Goal: Task Accomplishment & Management: Manage account settings

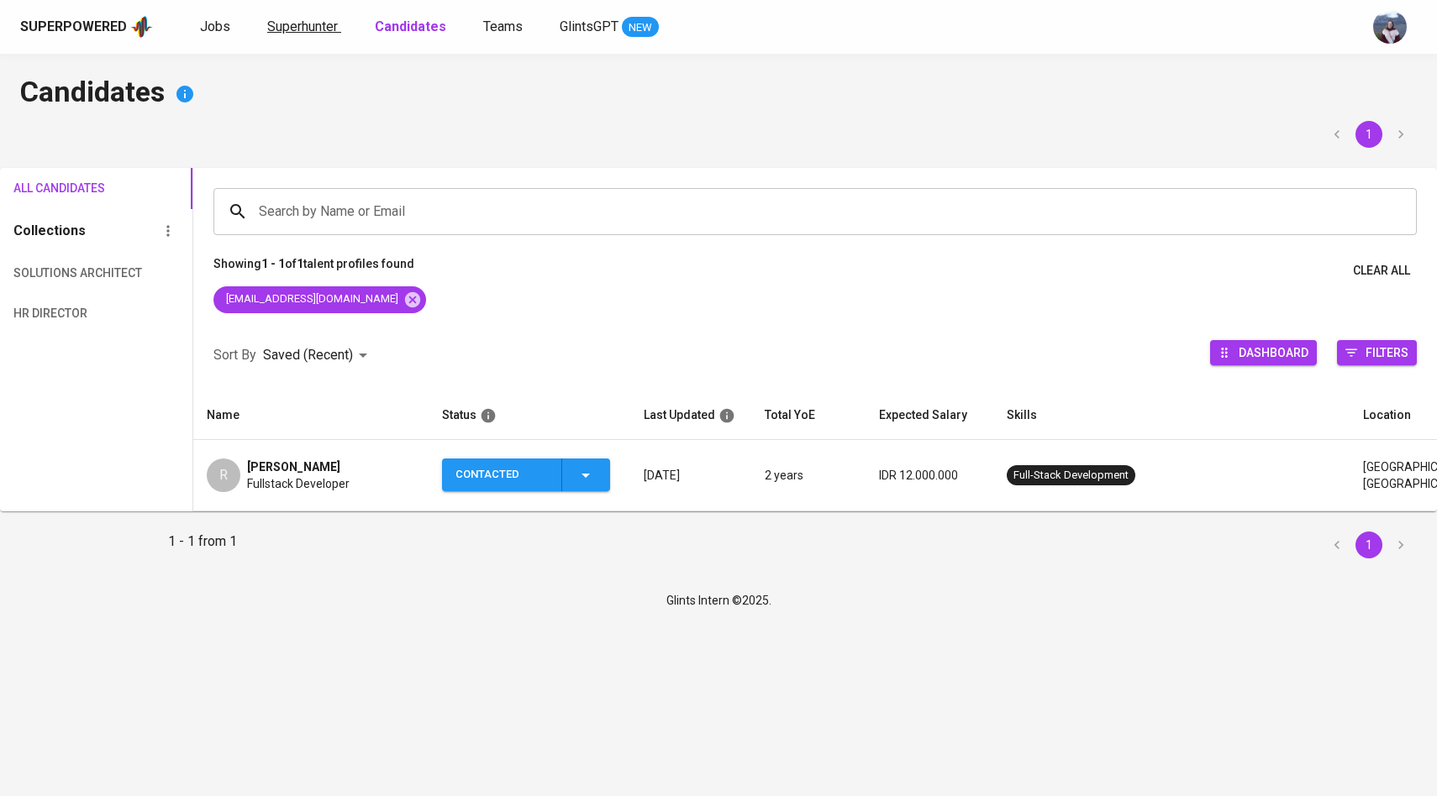
click at [316, 25] on span "Superhunter" at bounding box center [302, 26] width 71 height 16
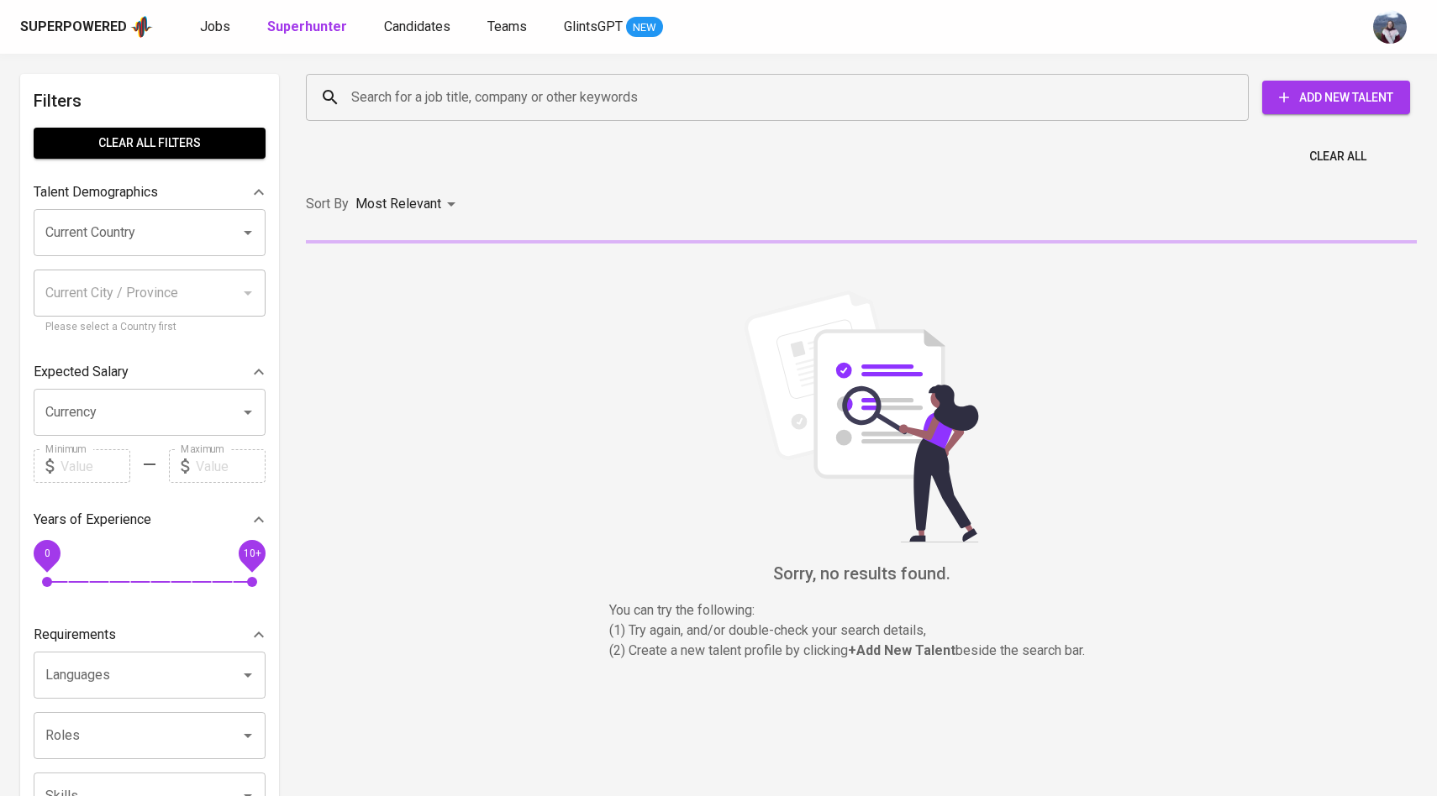
click at [415, 98] on input "Search for a job title, company or other keywords" at bounding box center [781, 97] width 869 height 32
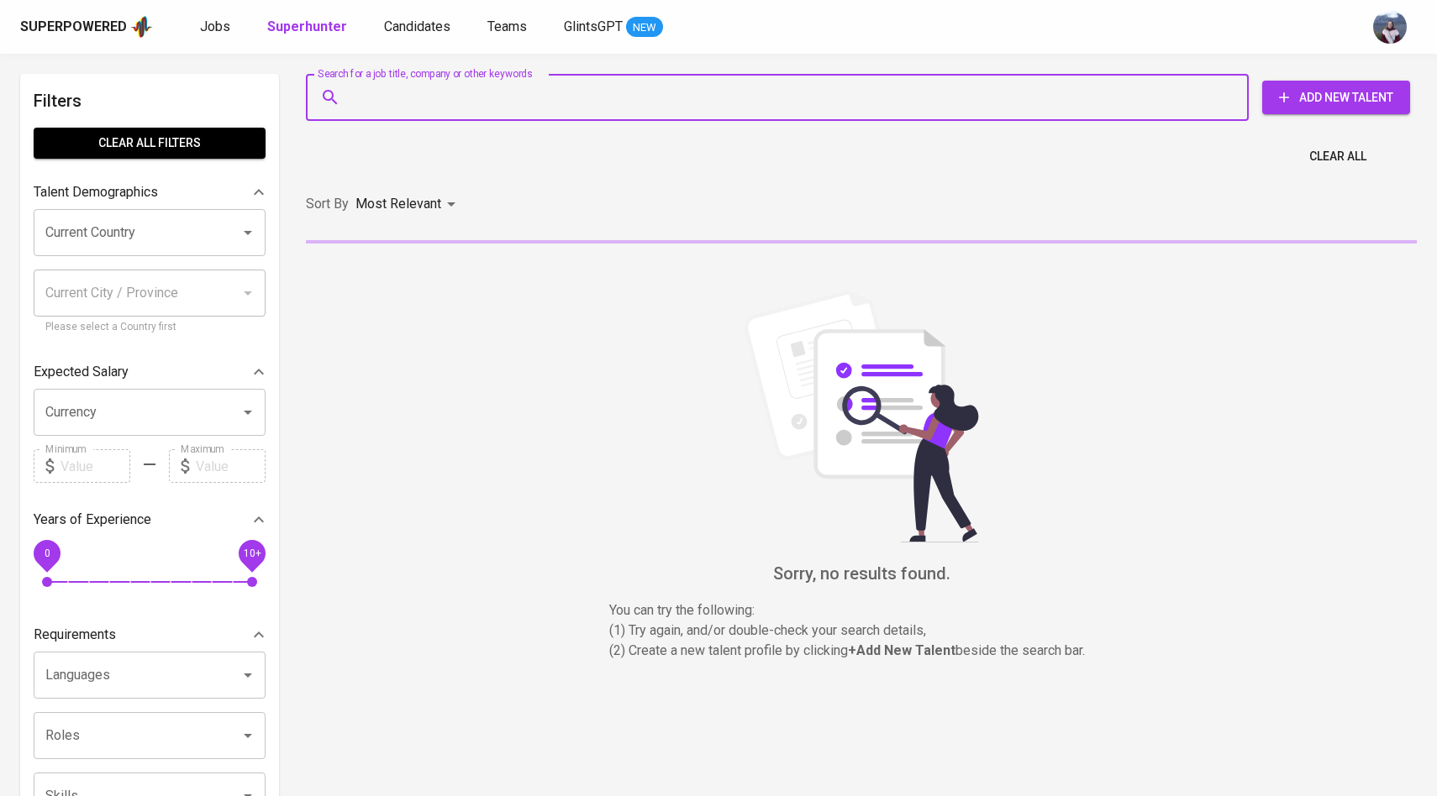
paste input "[EMAIL_ADDRESS][DOMAIN_NAME]"
type input "[EMAIL_ADDRESS][DOMAIN_NAME]"
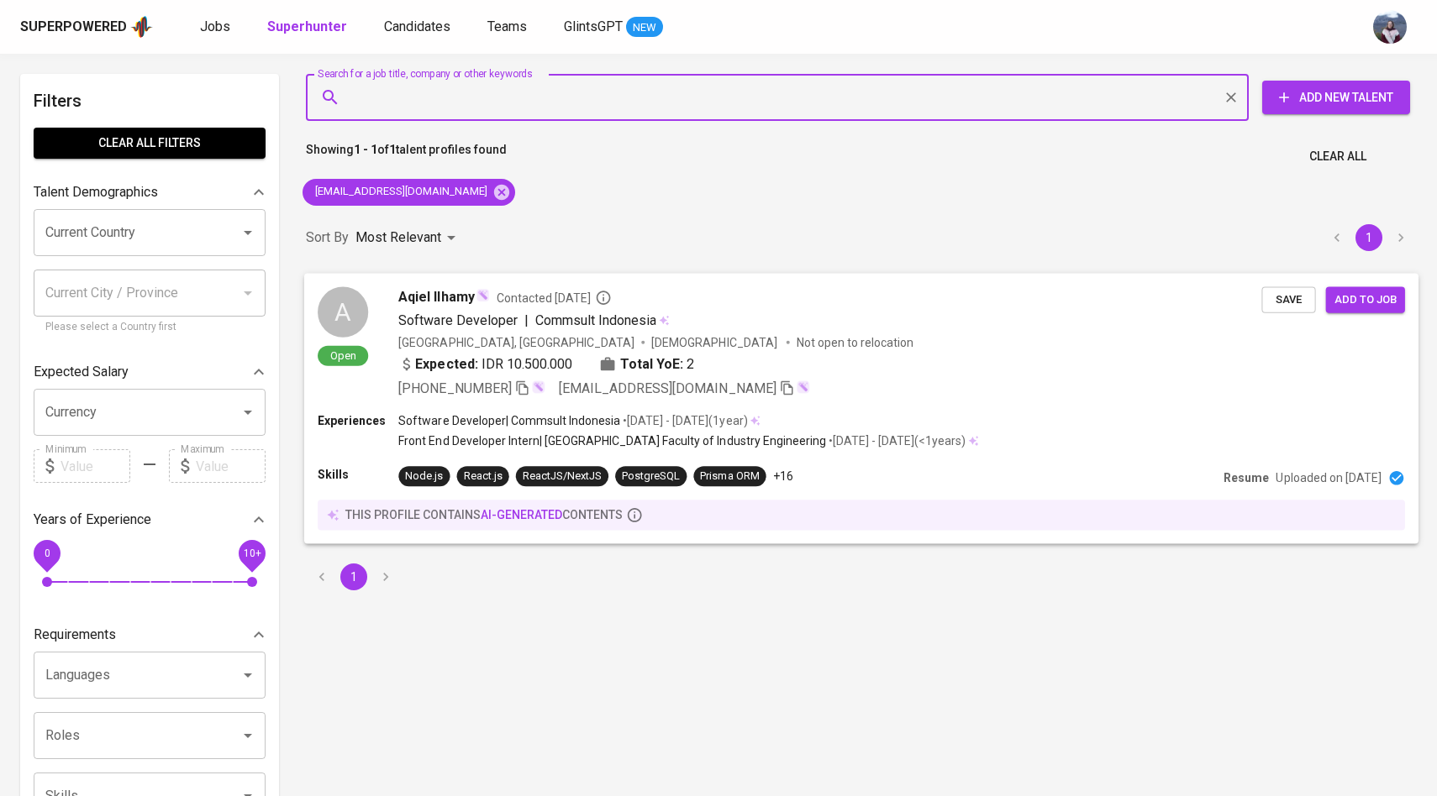
click at [353, 309] on div "A" at bounding box center [343, 311] width 50 height 50
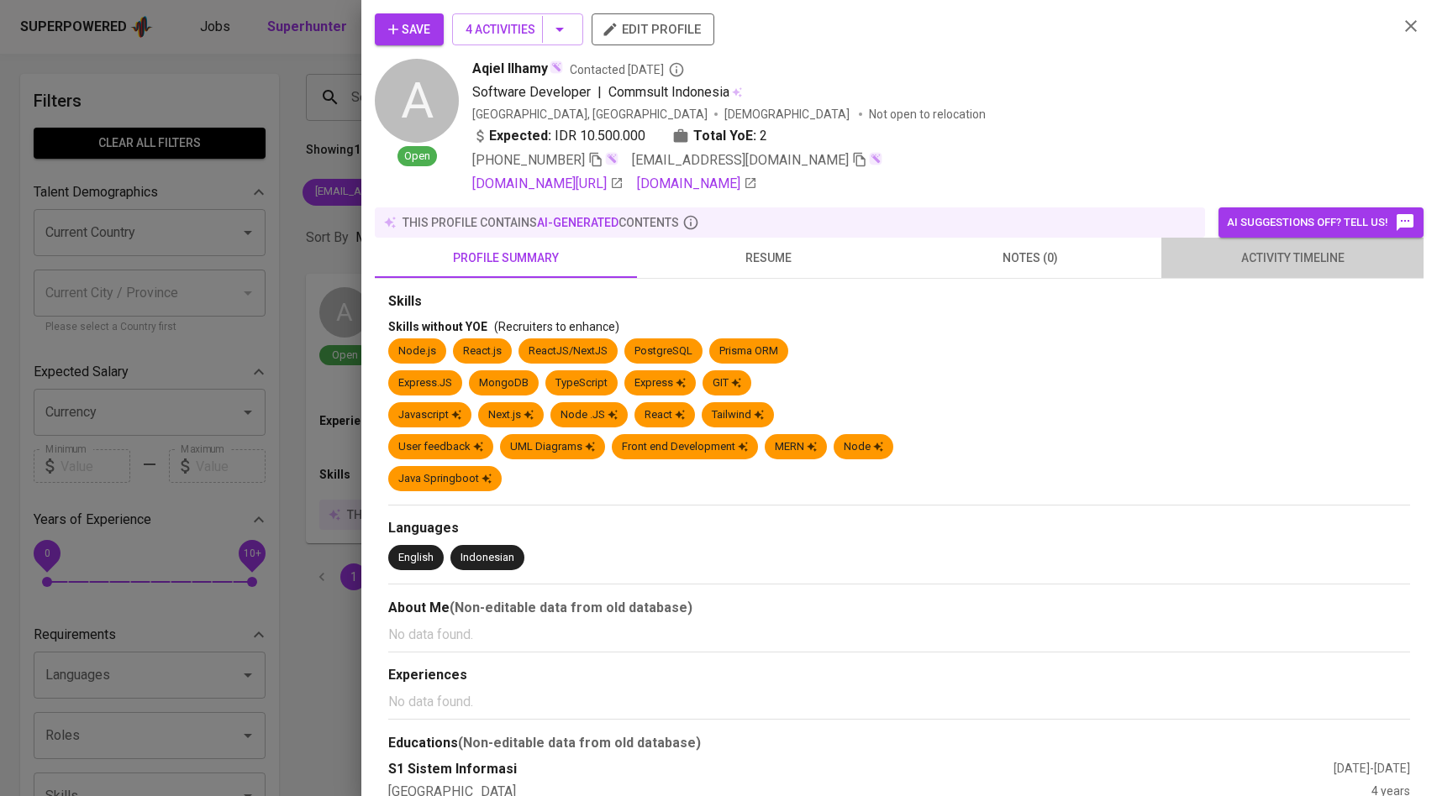
click at [1226, 252] on span "activity timeline" at bounding box center [1292, 258] width 242 height 21
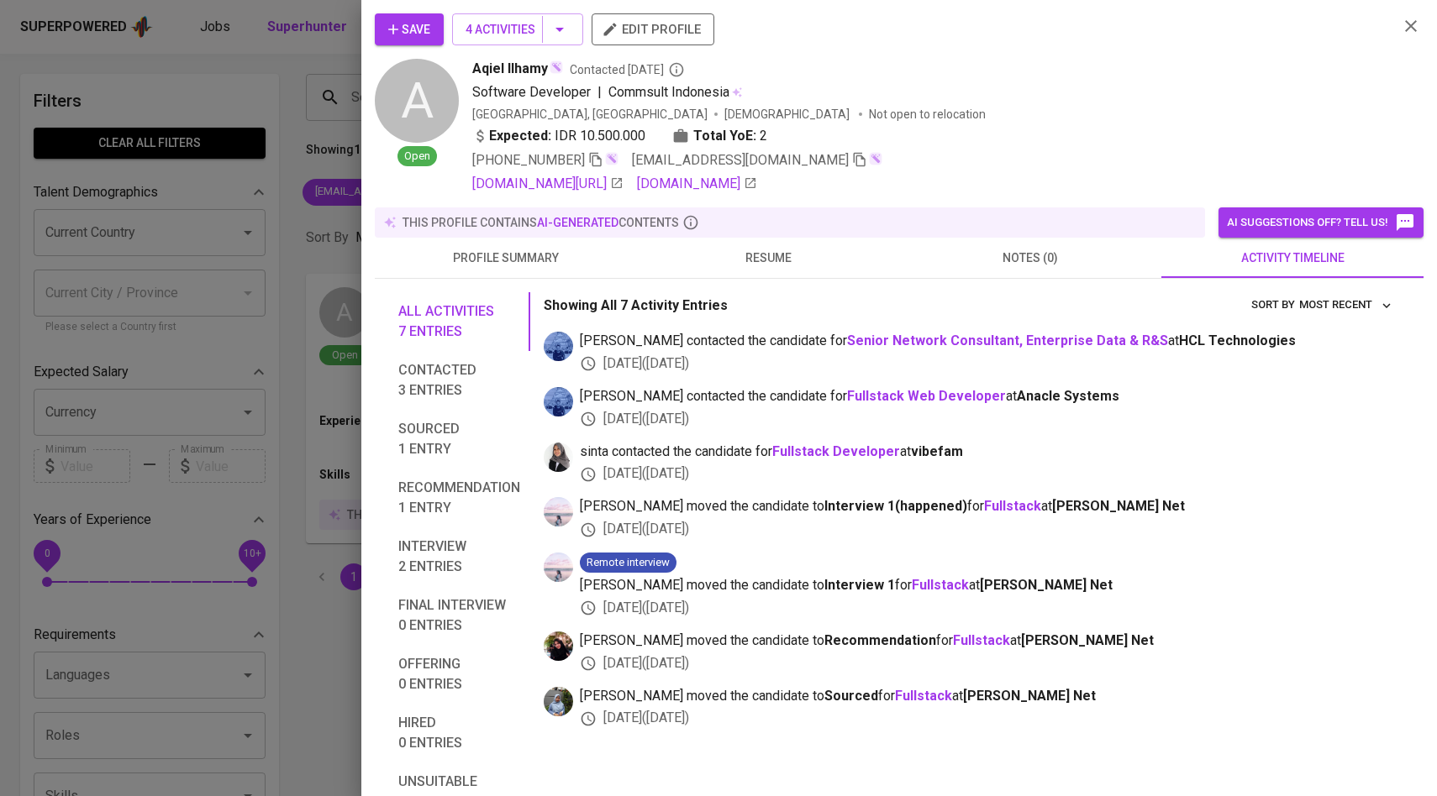
click at [417, 30] on span "Save" at bounding box center [409, 29] width 42 height 21
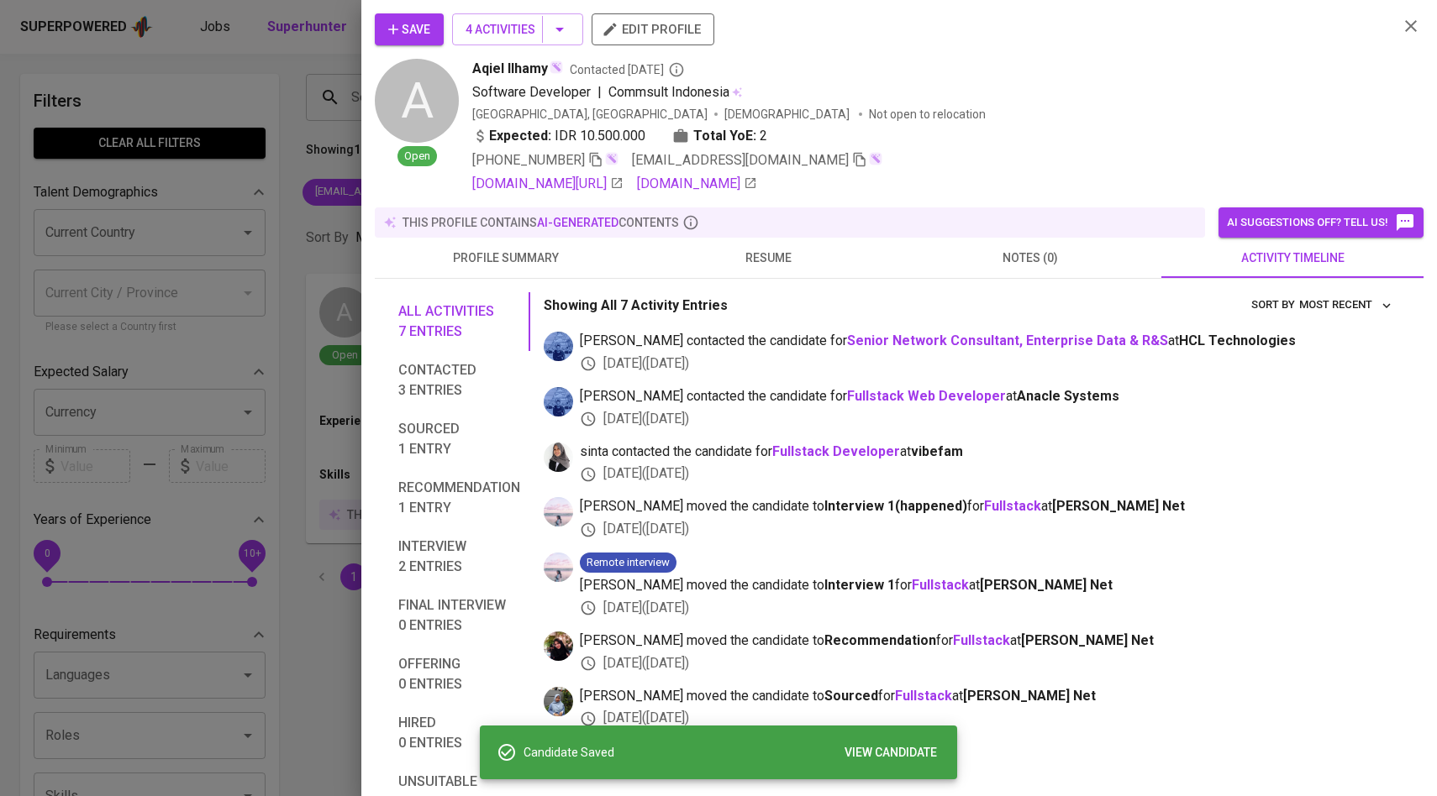
click at [295, 134] on div at bounding box center [718, 398] width 1437 height 796
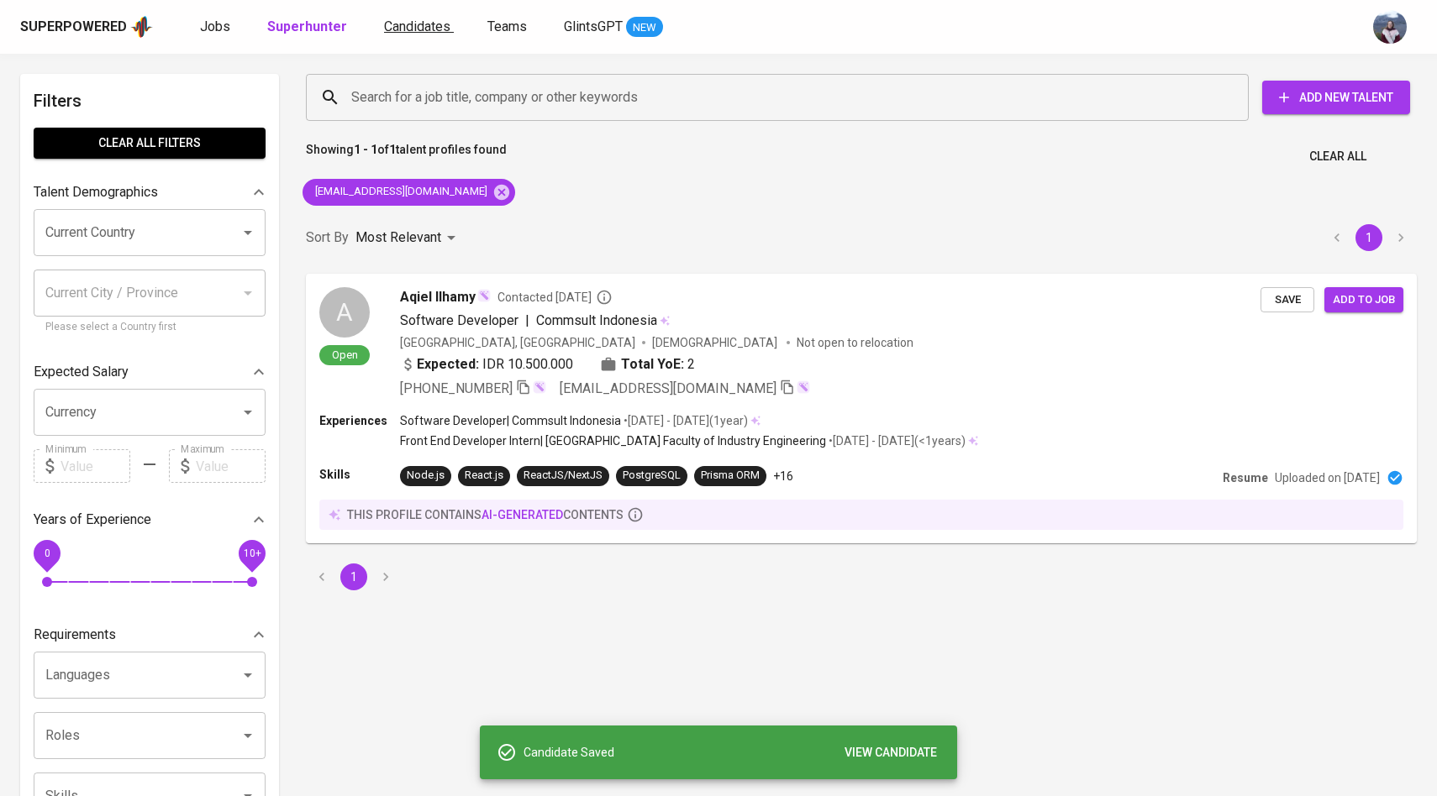
click at [405, 19] on span "Candidates" at bounding box center [417, 26] width 66 height 16
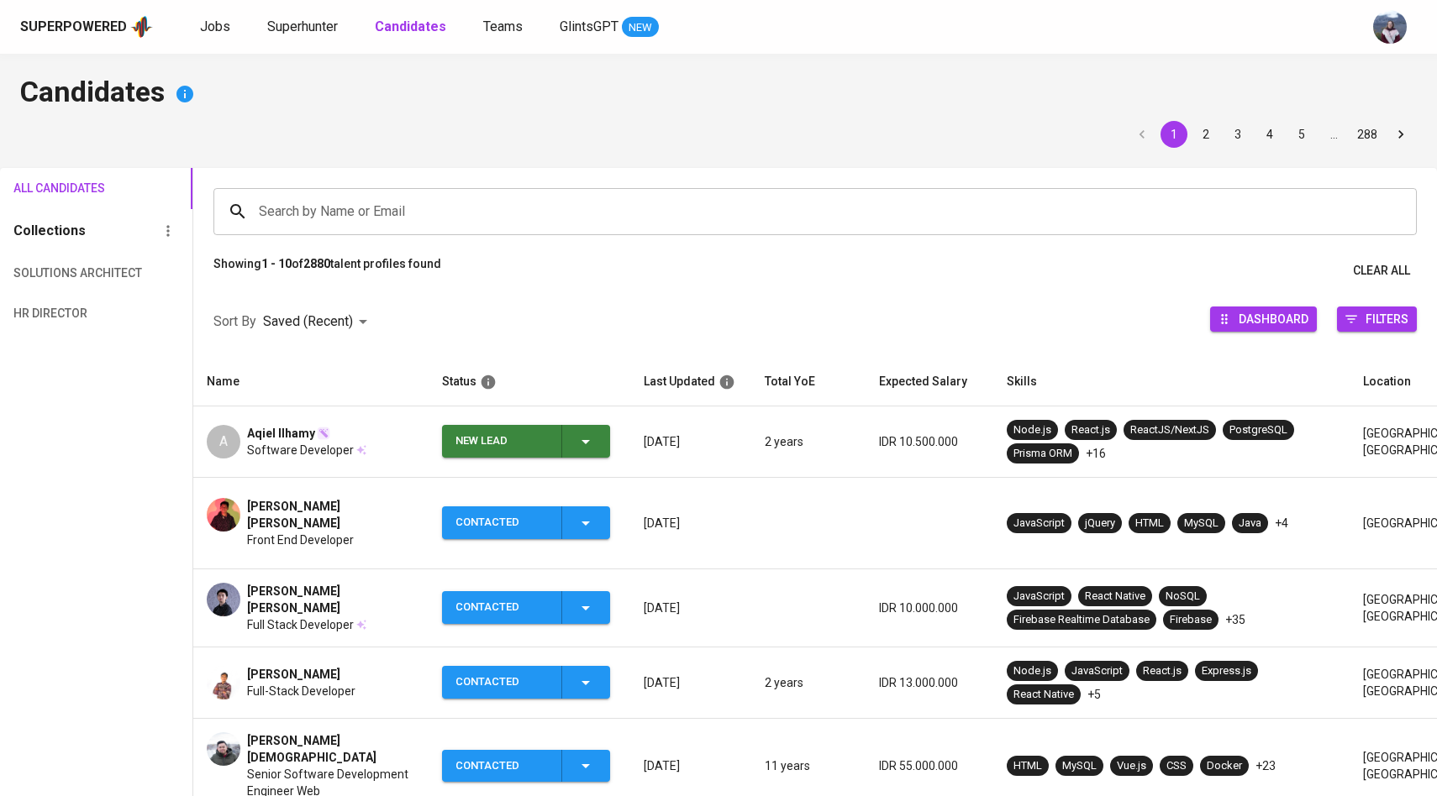
click at [242, 439] on div "A Aqiel Ilhamy Software Developer" at bounding box center [311, 442] width 208 height 34
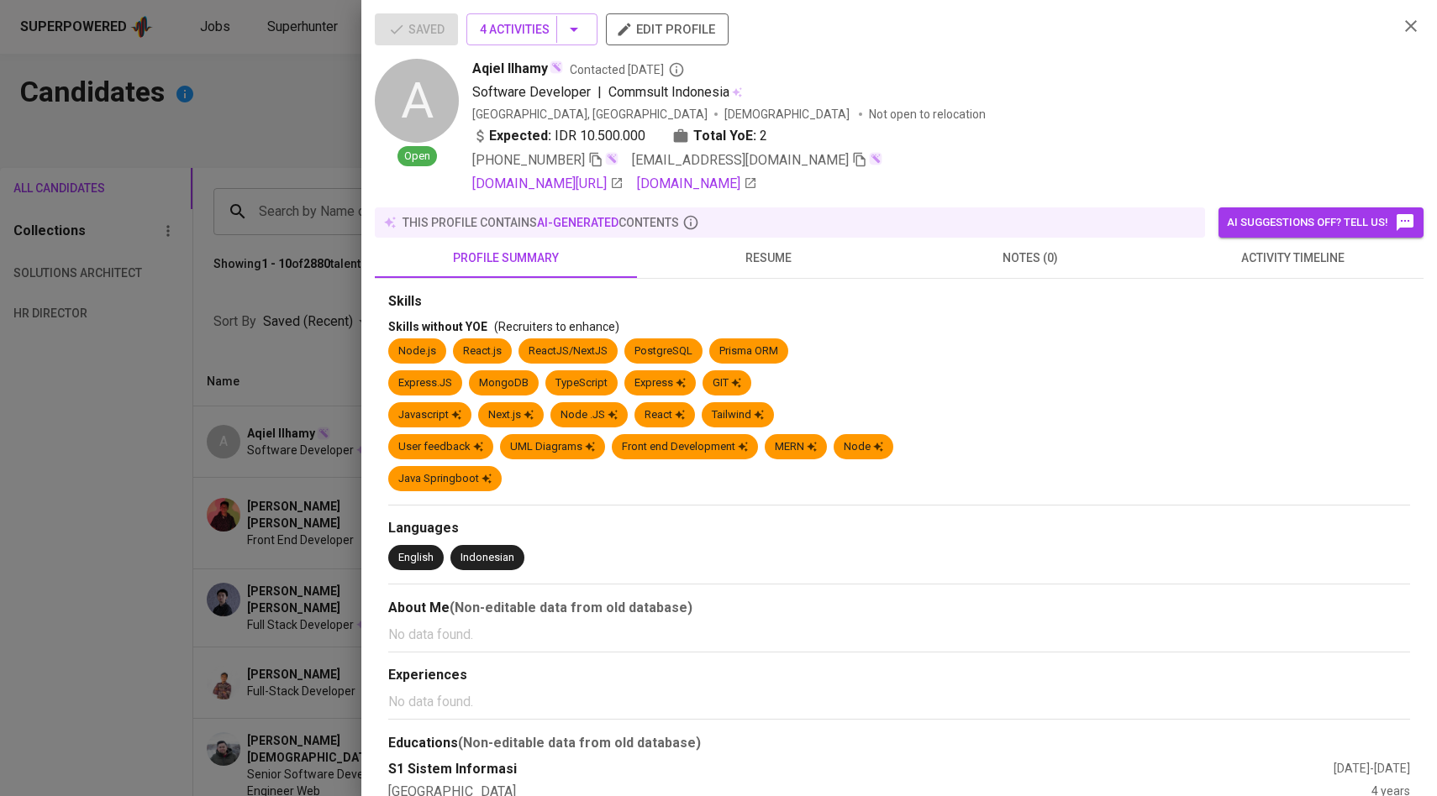
click at [307, 277] on div at bounding box center [718, 398] width 1437 height 796
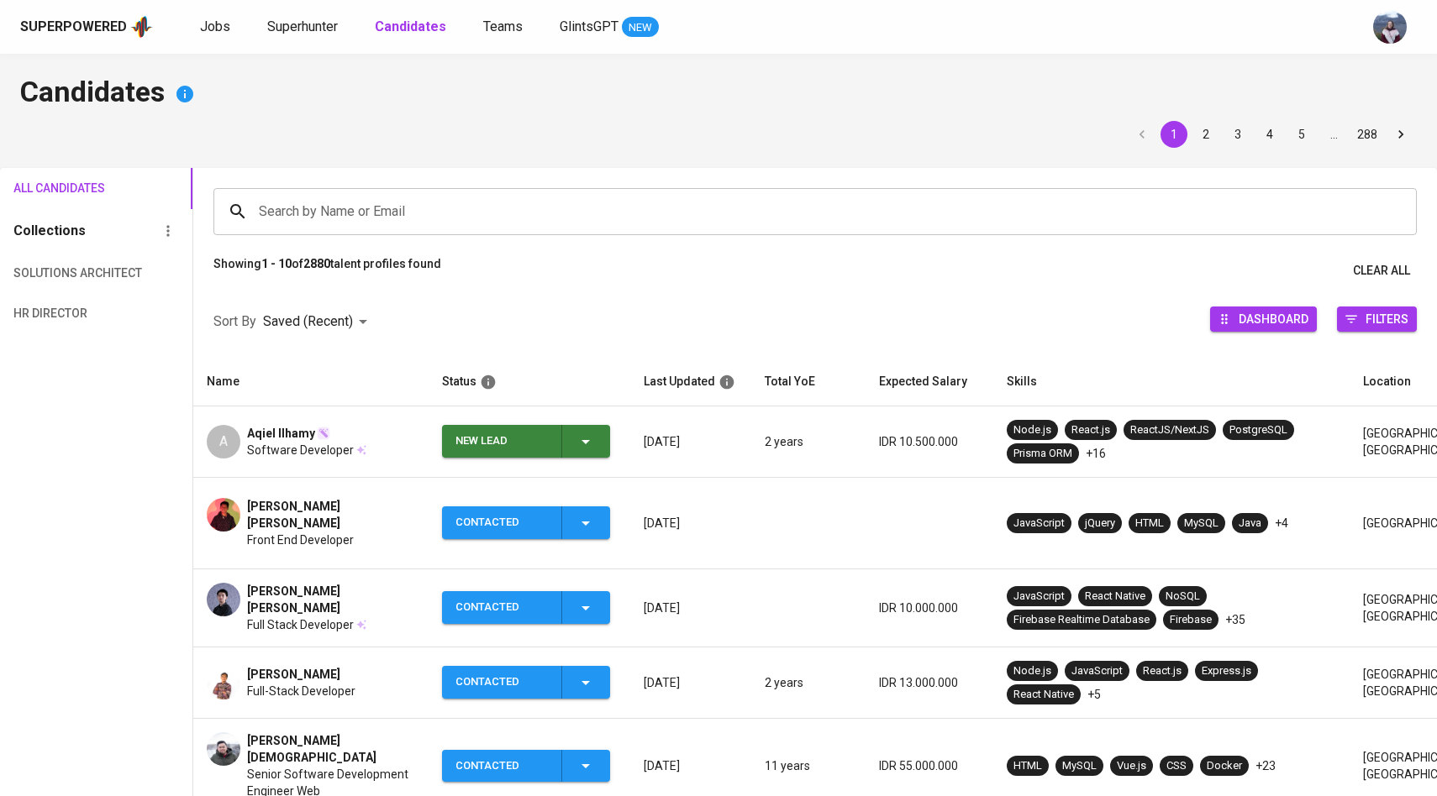
click at [592, 449] on icon "button" at bounding box center [585, 442] width 20 height 20
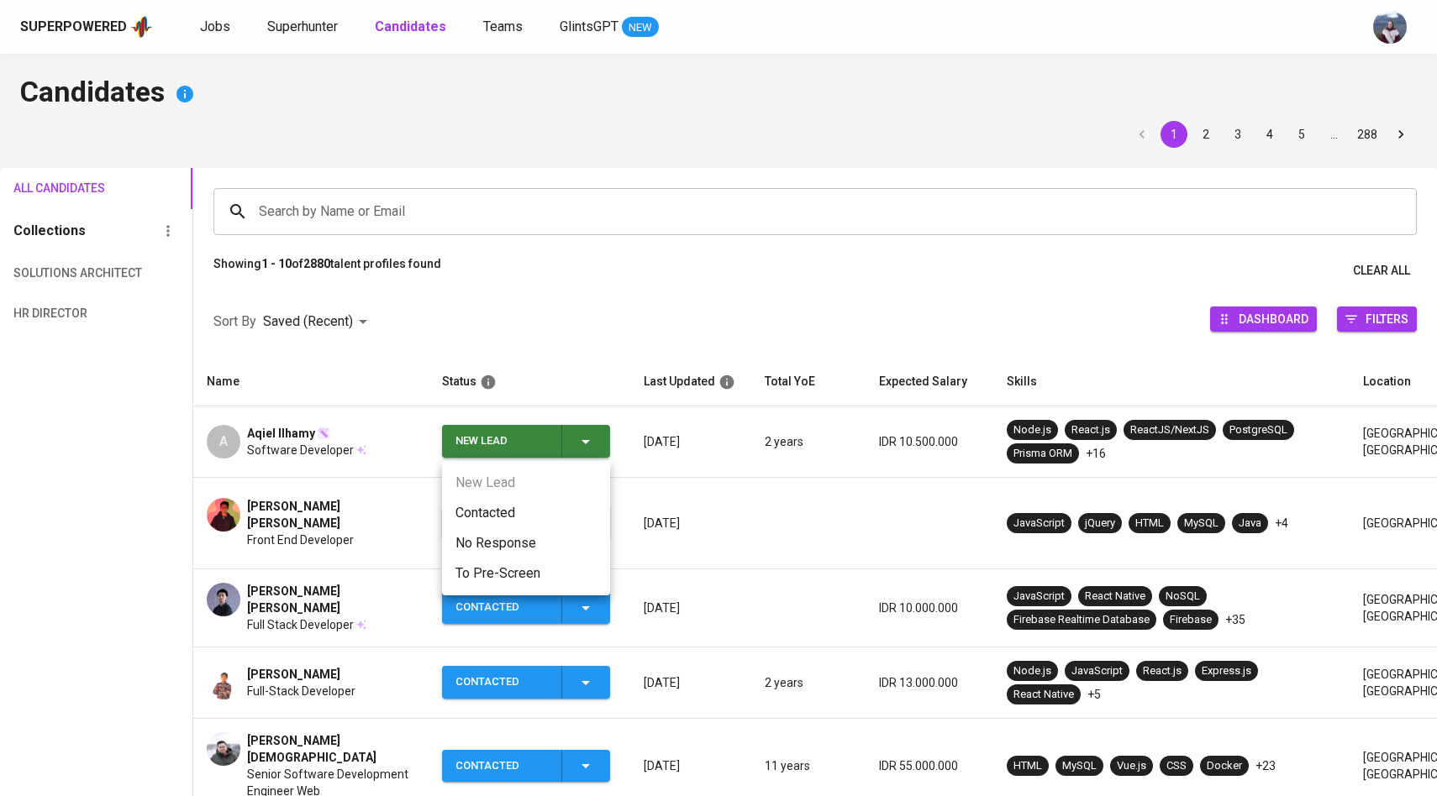
click at [528, 511] on li "Contacted" at bounding box center [526, 513] width 168 height 30
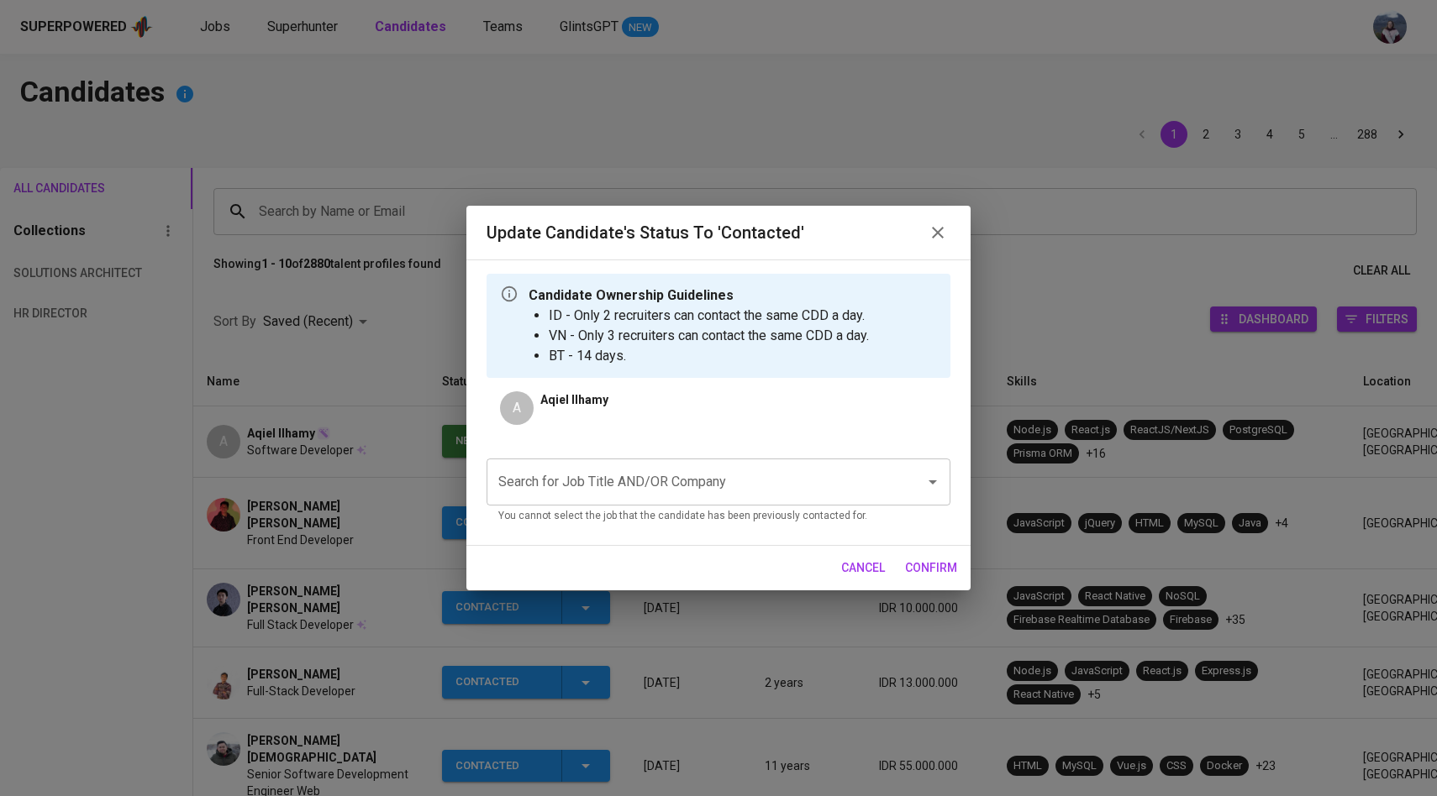
click at [659, 481] on input "Search for Job Title AND/OR Company" at bounding box center [695, 482] width 402 height 32
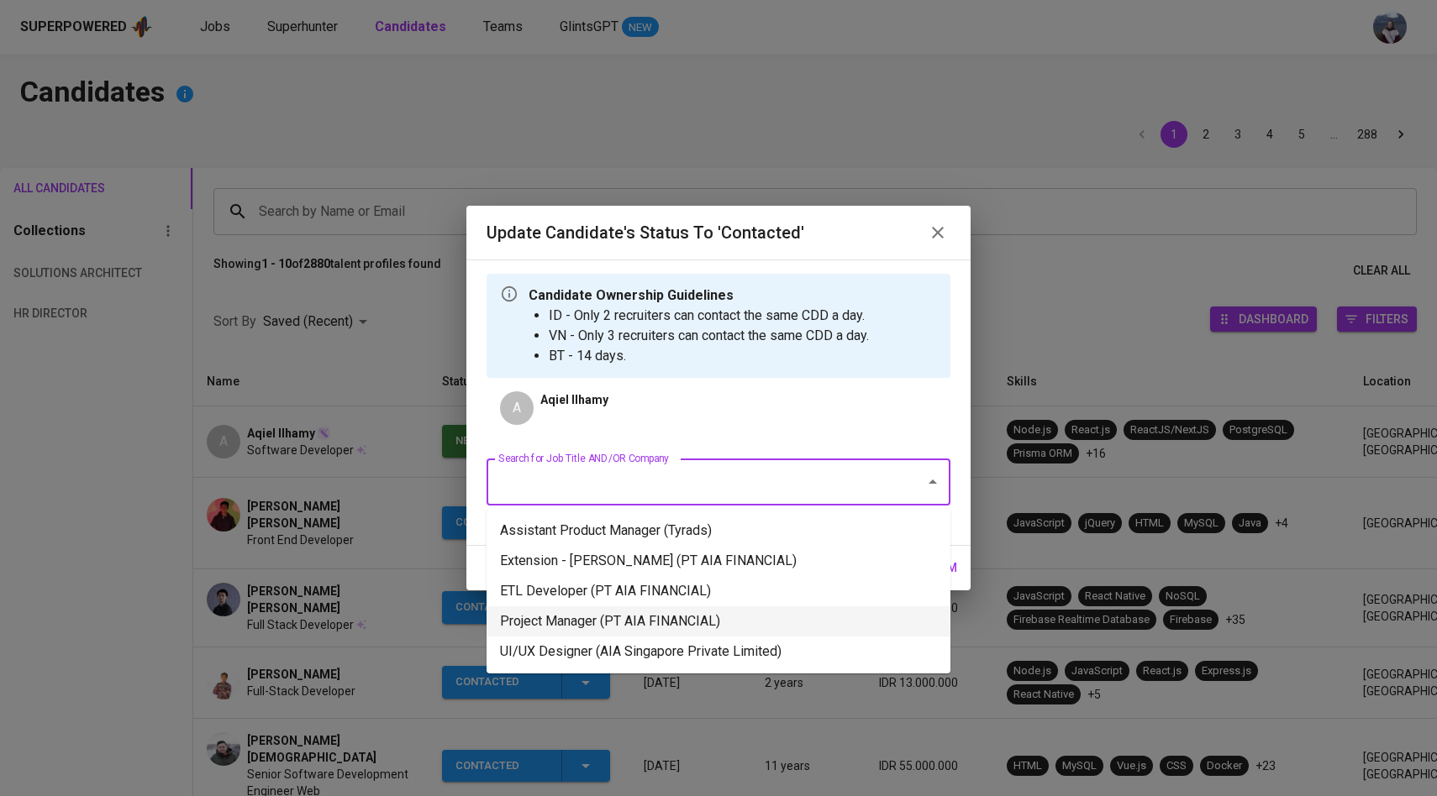
drag, startPoint x: 658, startPoint y: 648, endPoint x: 665, endPoint y: 617, distance: 32.0
click at [665, 617] on ul "Assistant Product Manager (Tyrads) Extension - Kenneth Lukas - MIS (PT AIA FINA…" at bounding box center [718, 591] width 464 height 165
click at [665, 617] on li "Project Manager (PT AIA FINANCIAL)" at bounding box center [718, 622] width 464 height 30
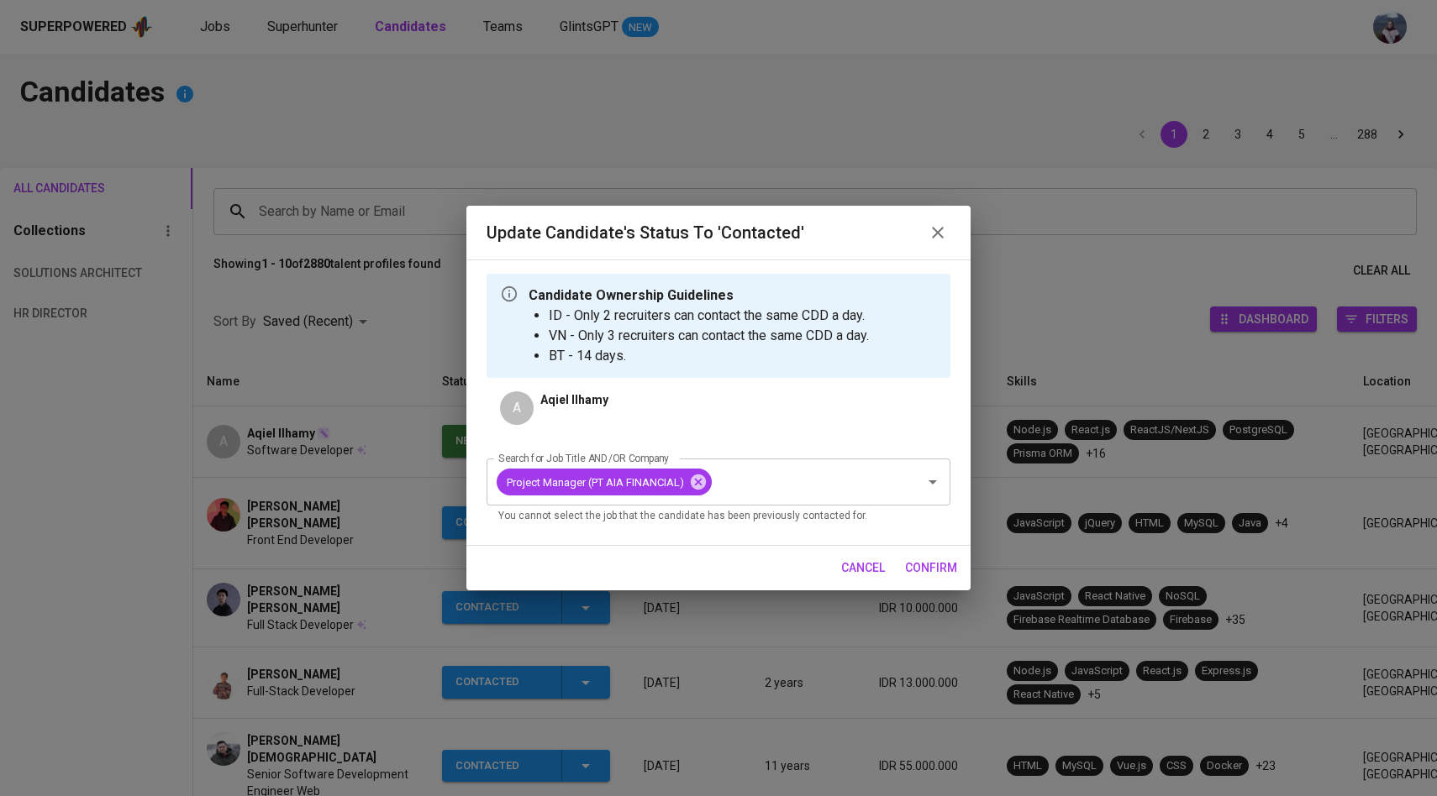
click at [917, 561] on span "confirm" at bounding box center [931, 568] width 52 height 21
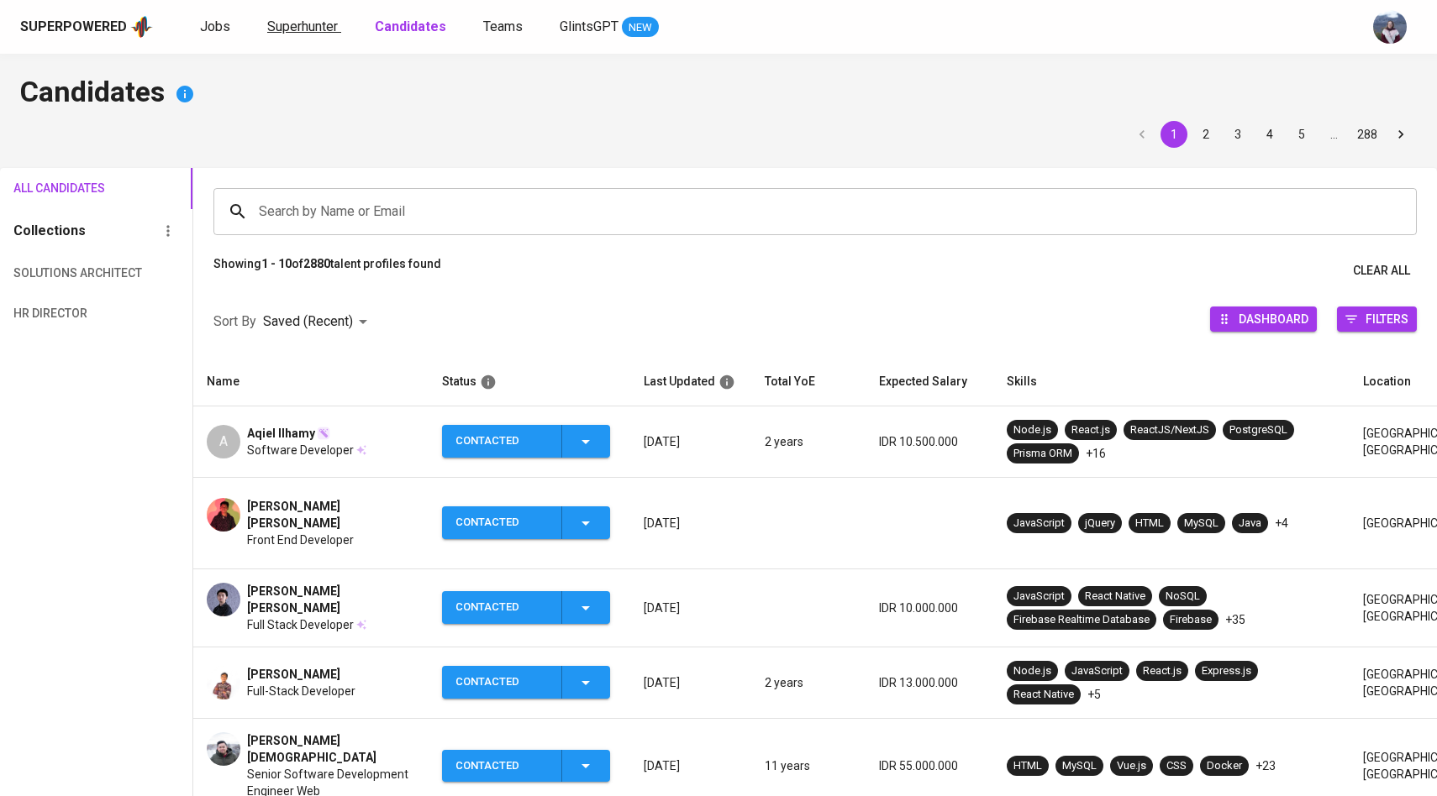
click at [299, 32] on span "Superhunter" at bounding box center [302, 26] width 71 height 16
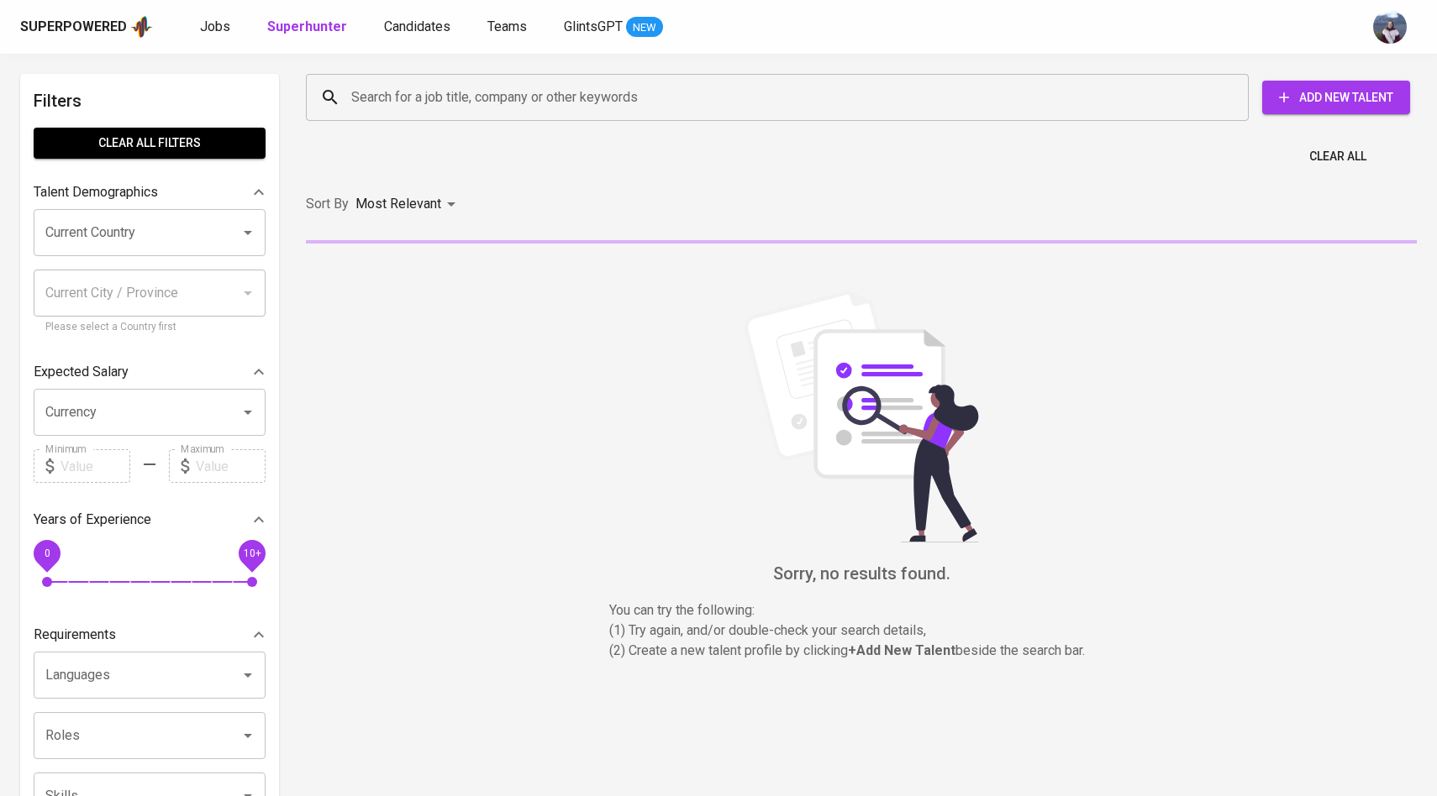
click at [475, 105] on input "Search for a job title, company or other keywords" at bounding box center [781, 97] width 869 height 32
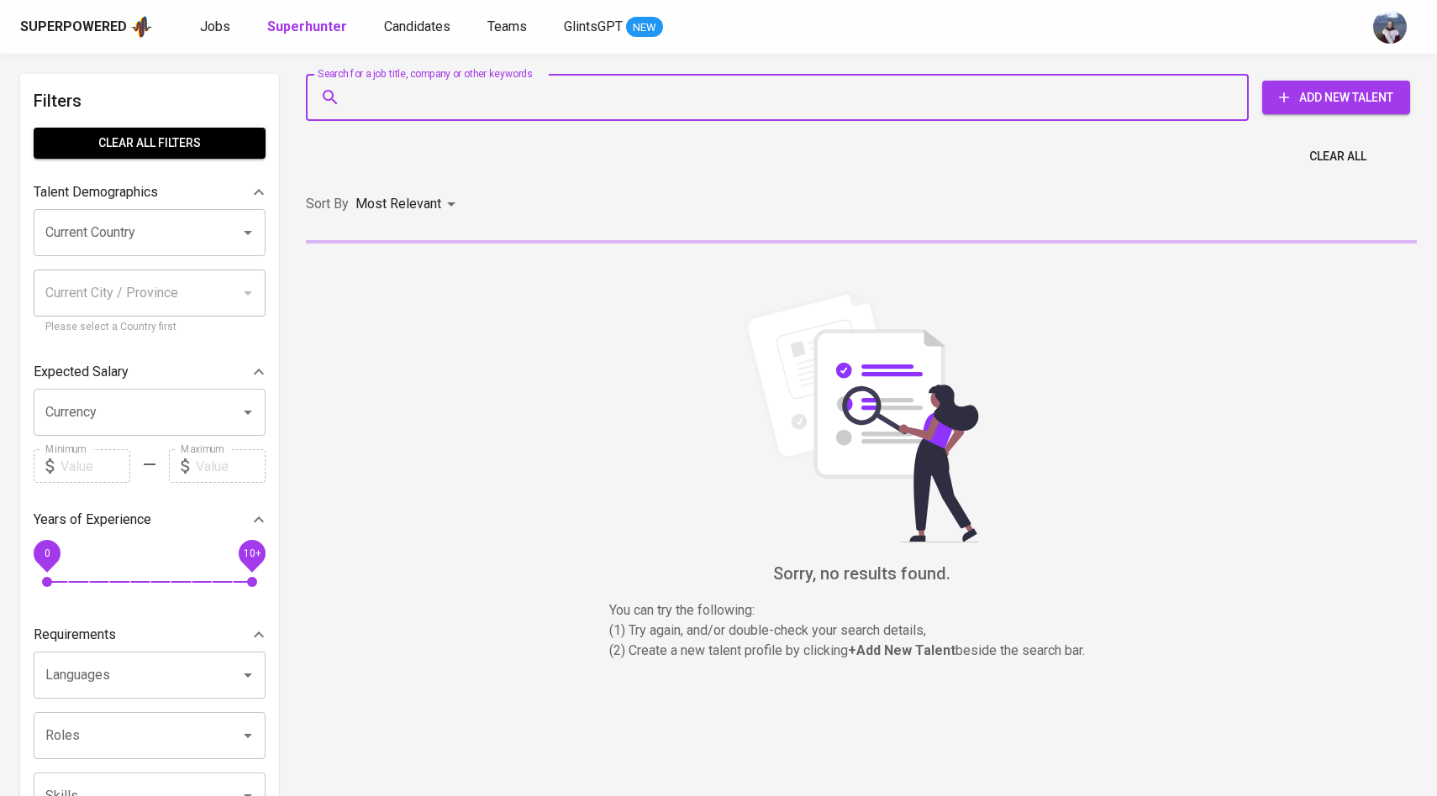
paste input "[EMAIL_ADDRESS][DOMAIN_NAME]"
type input "[EMAIL_ADDRESS][DOMAIN_NAME]"
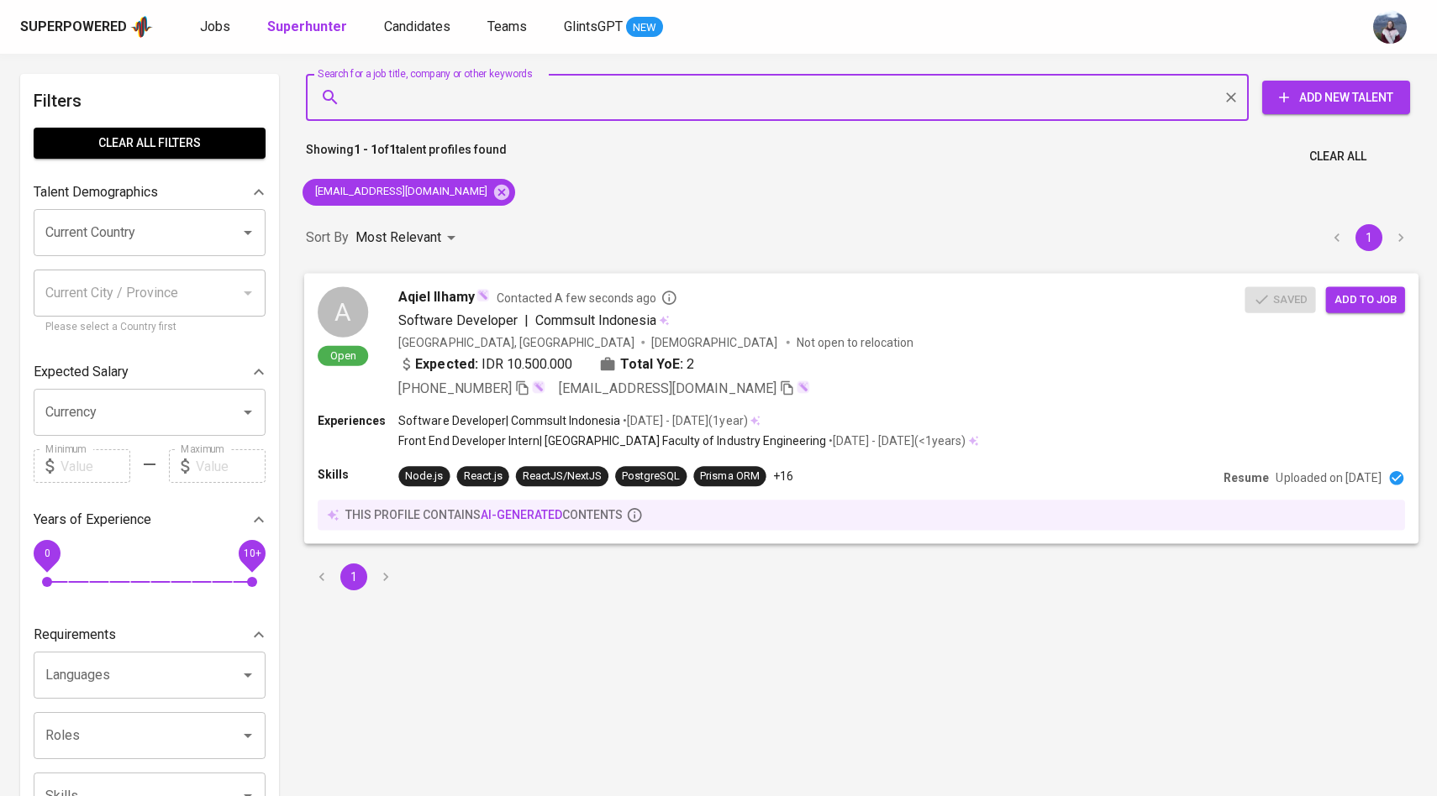
click at [361, 293] on div "A Open" at bounding box center [343, 326] width 50 height 81
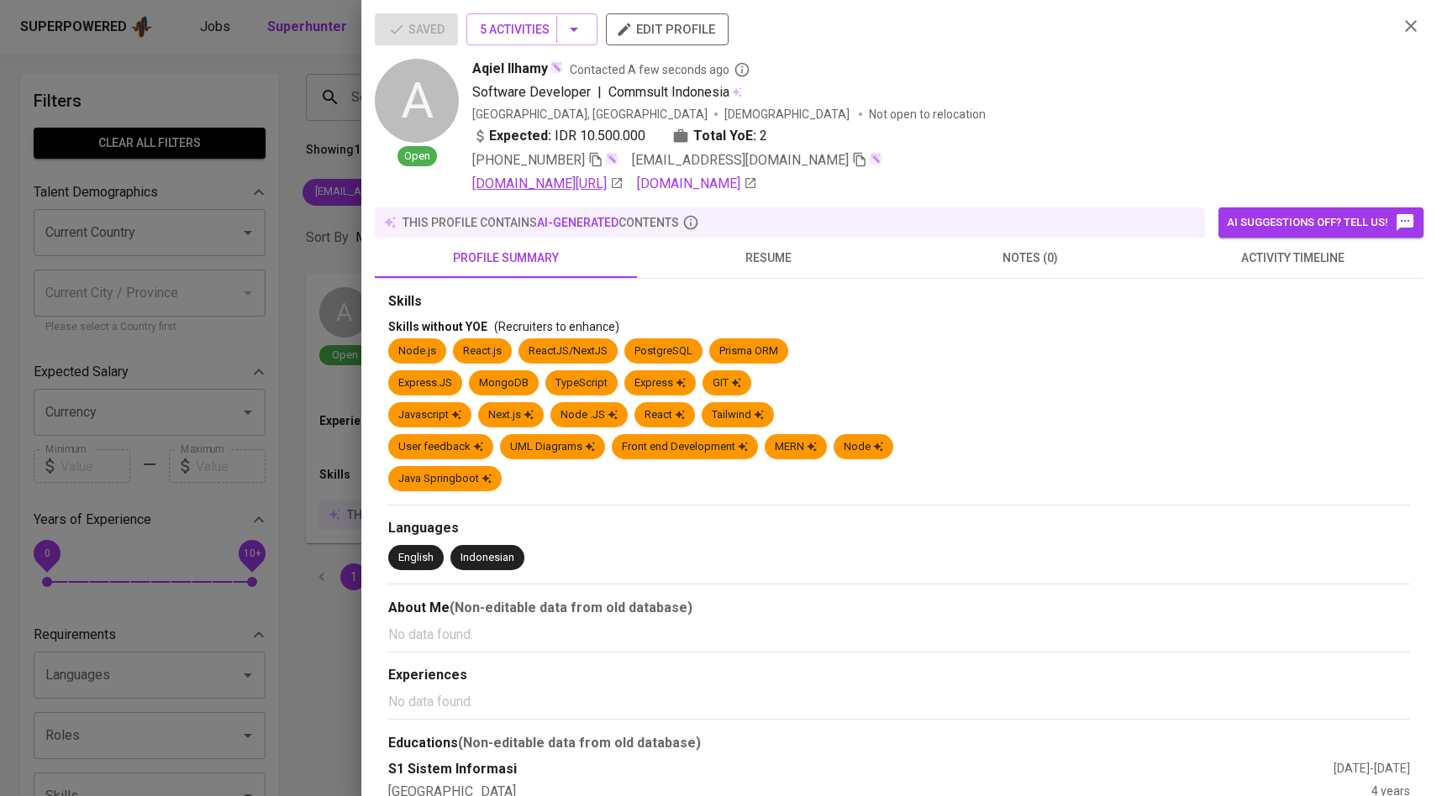
click at [609, 182] on link "linkedin.com/in/aqiel-ilhamy" at bounding box center [547, 184] width 151 height 20
click at [251, 186] on div at bounding box center [718, 398] width 1437 height 796
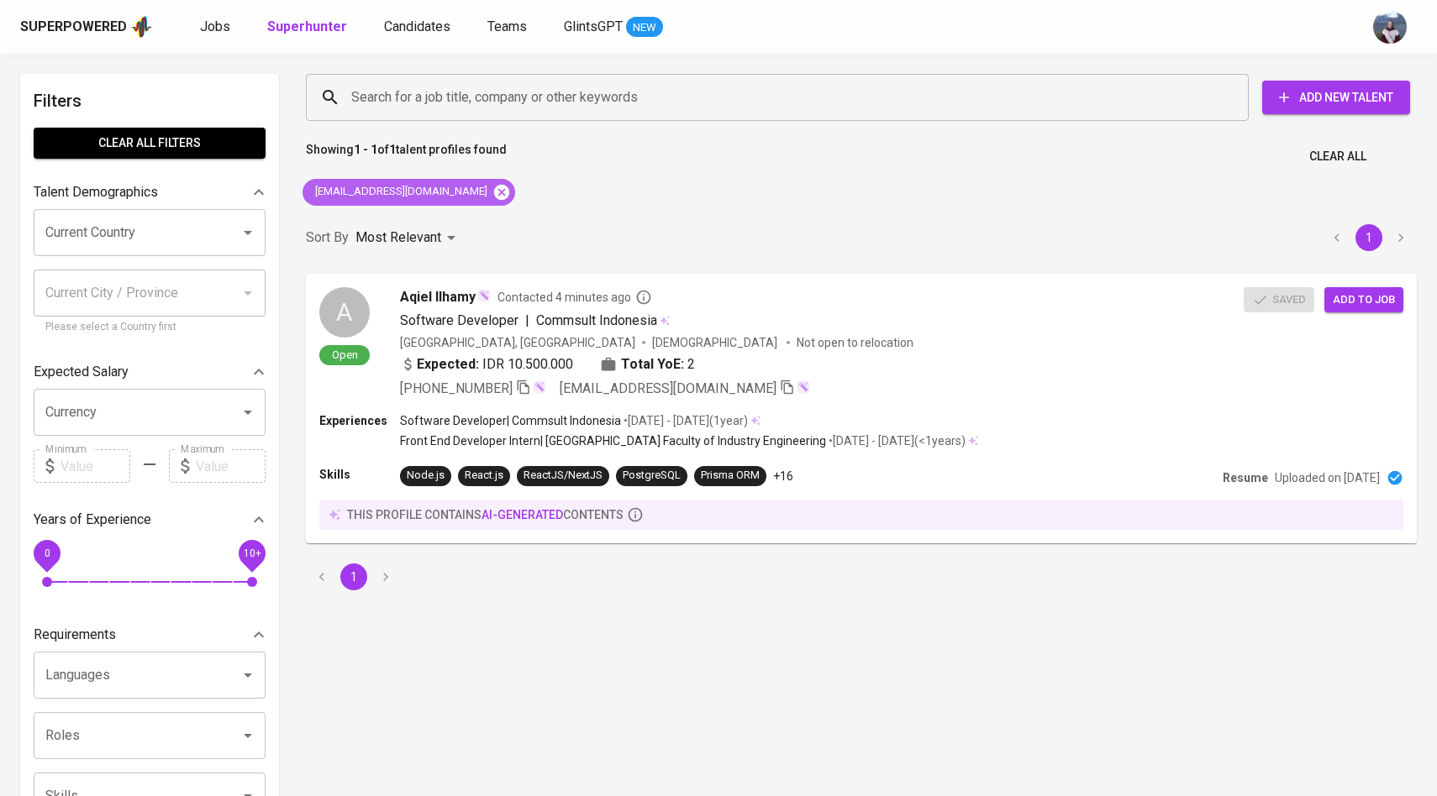
click at [492, 189] on icon at bounding box center [501, 192] width 18 height 18
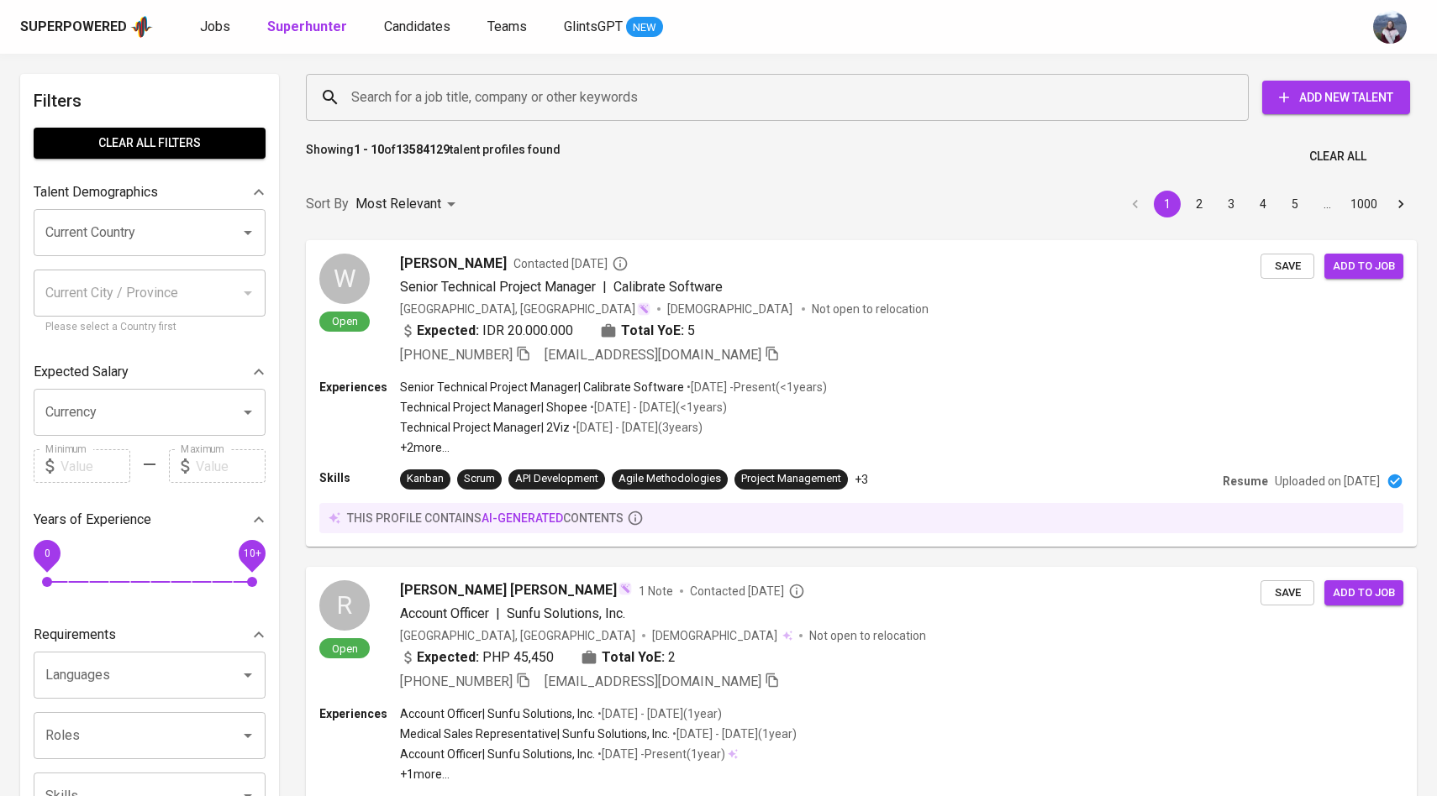
click at [437, 109] on input "Search for a job title, company or other keywords" at bounding box center [781, 97] width 869 height 32
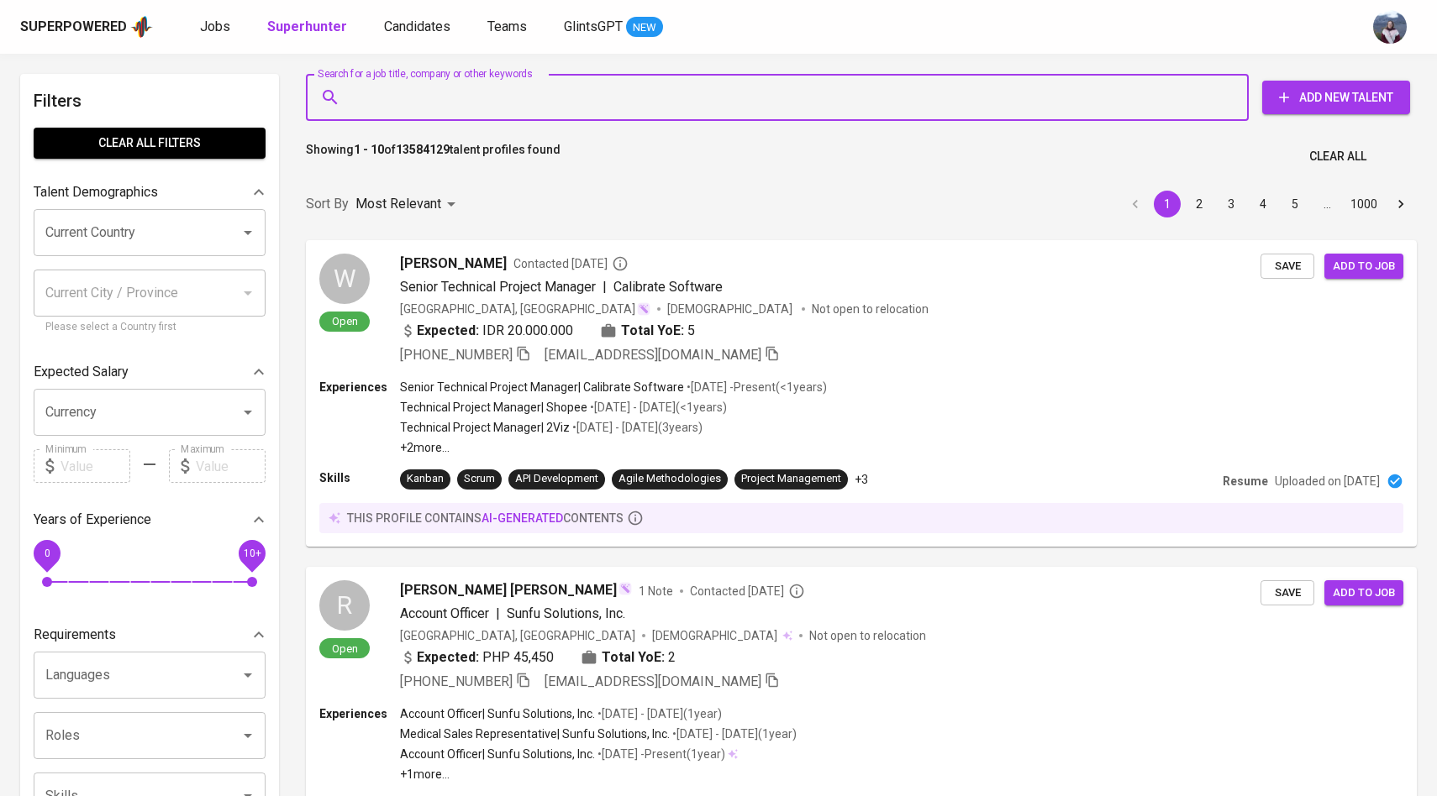
paste input "mubaraqhere@gmail.com"
type input "mubaraqhere@gmail.com"
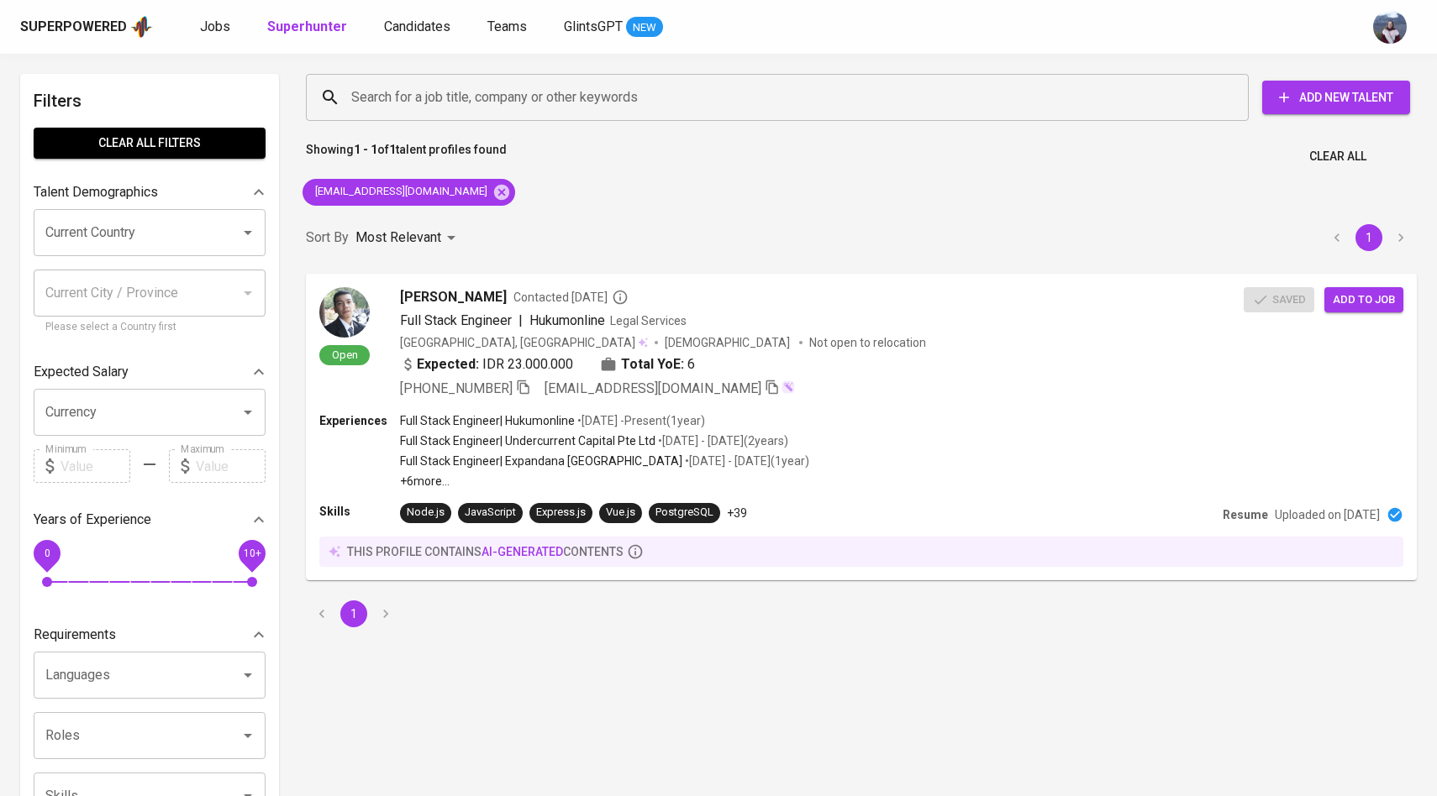
click at [423, 39] on div "Superpowered Jobs Superhunter Candidates Teams GlintsGPT NEW" at bounding box center [691, 26] width 1342 height 25
click at [423, 24] on span "Candidates" at bounding box center [417, 26] width 66 height 16
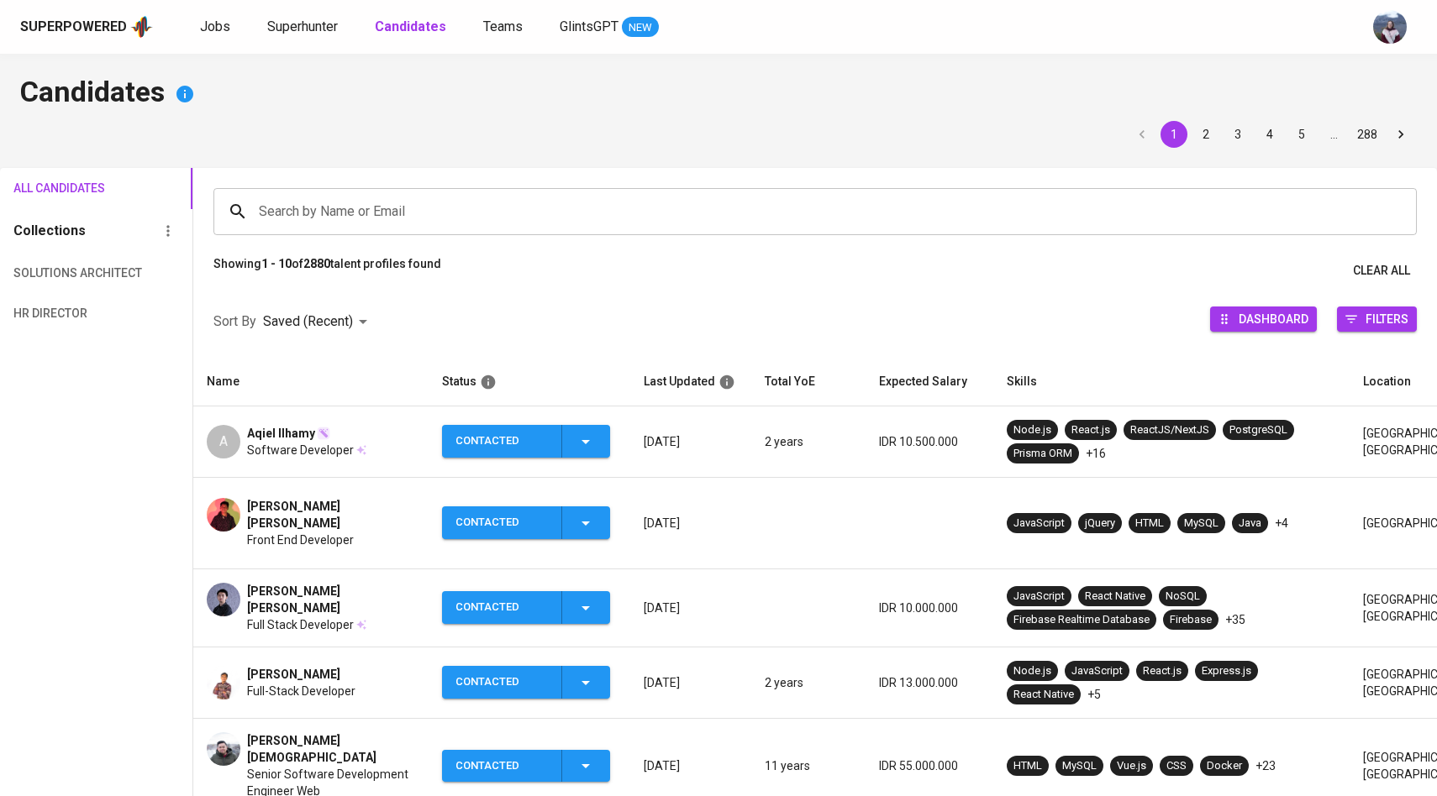
click at [373, 219] on input "Search by Name or Email" at bounding box center [819, 212] width 1129 height 32
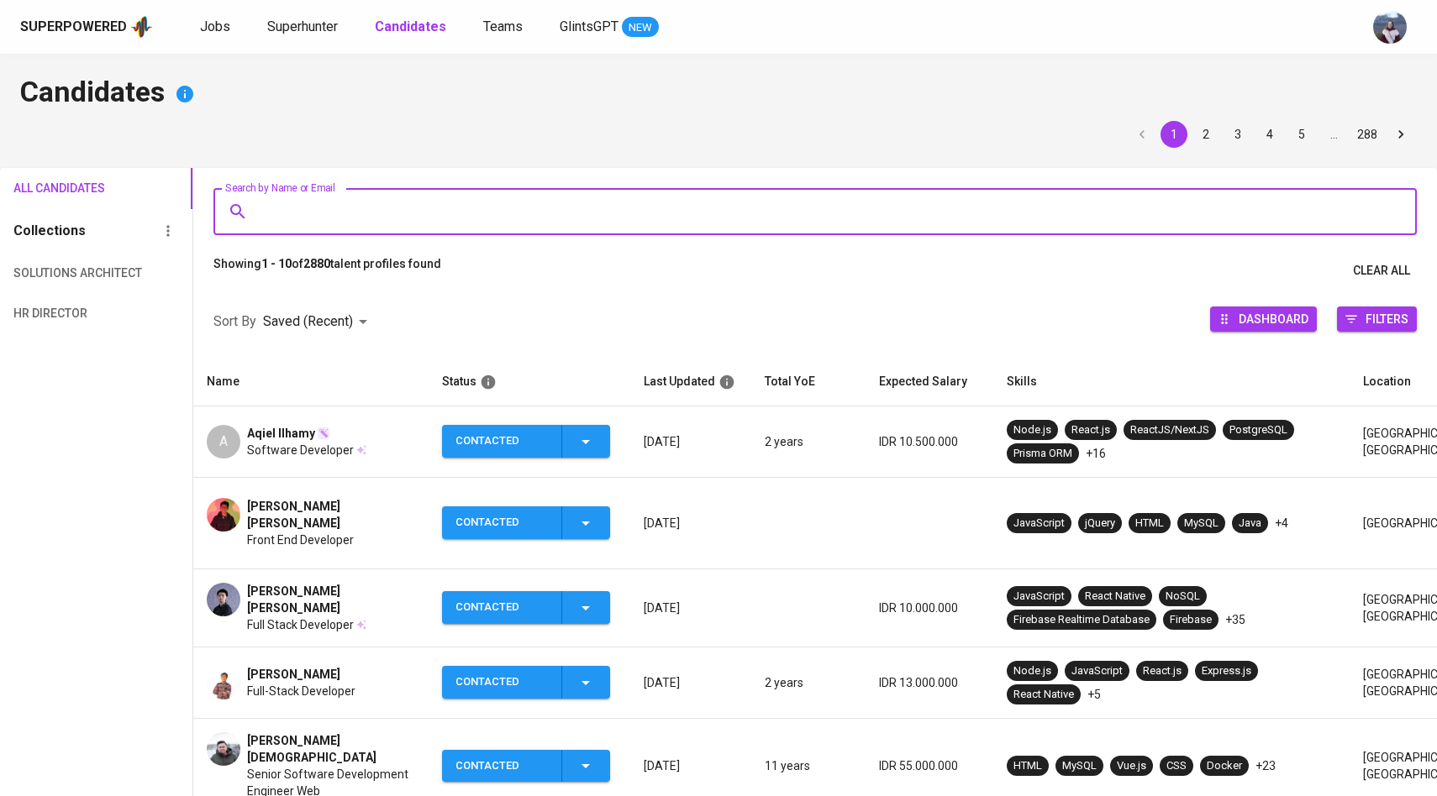
paste input "mubaraqhere@gmail.com"
type input "mubaraqhere@gmail.com"
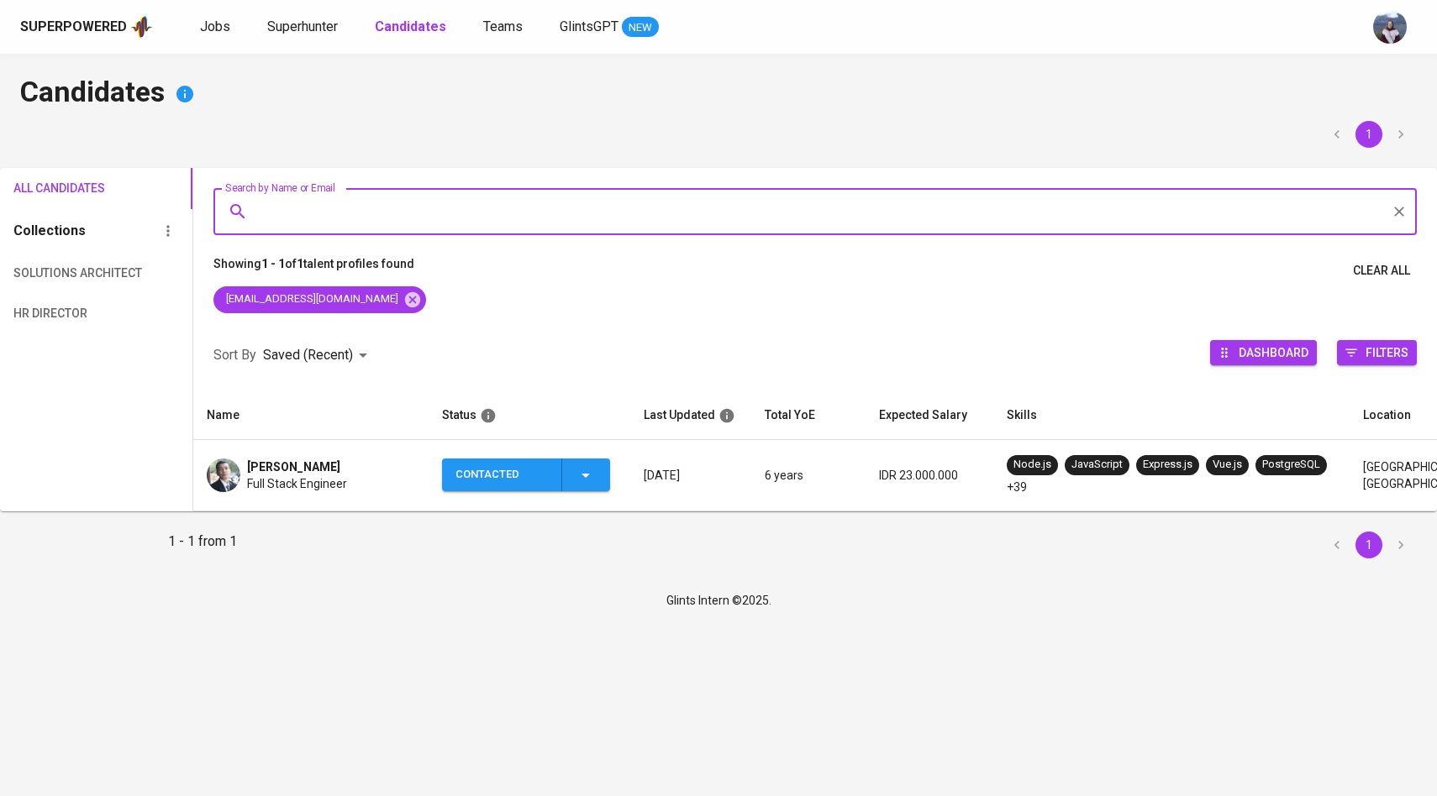
click at [240, 467] on div "KHAIRIL MUBARAK Full Stack Engineer" at bounding box center [311, 476] width 208 height 34
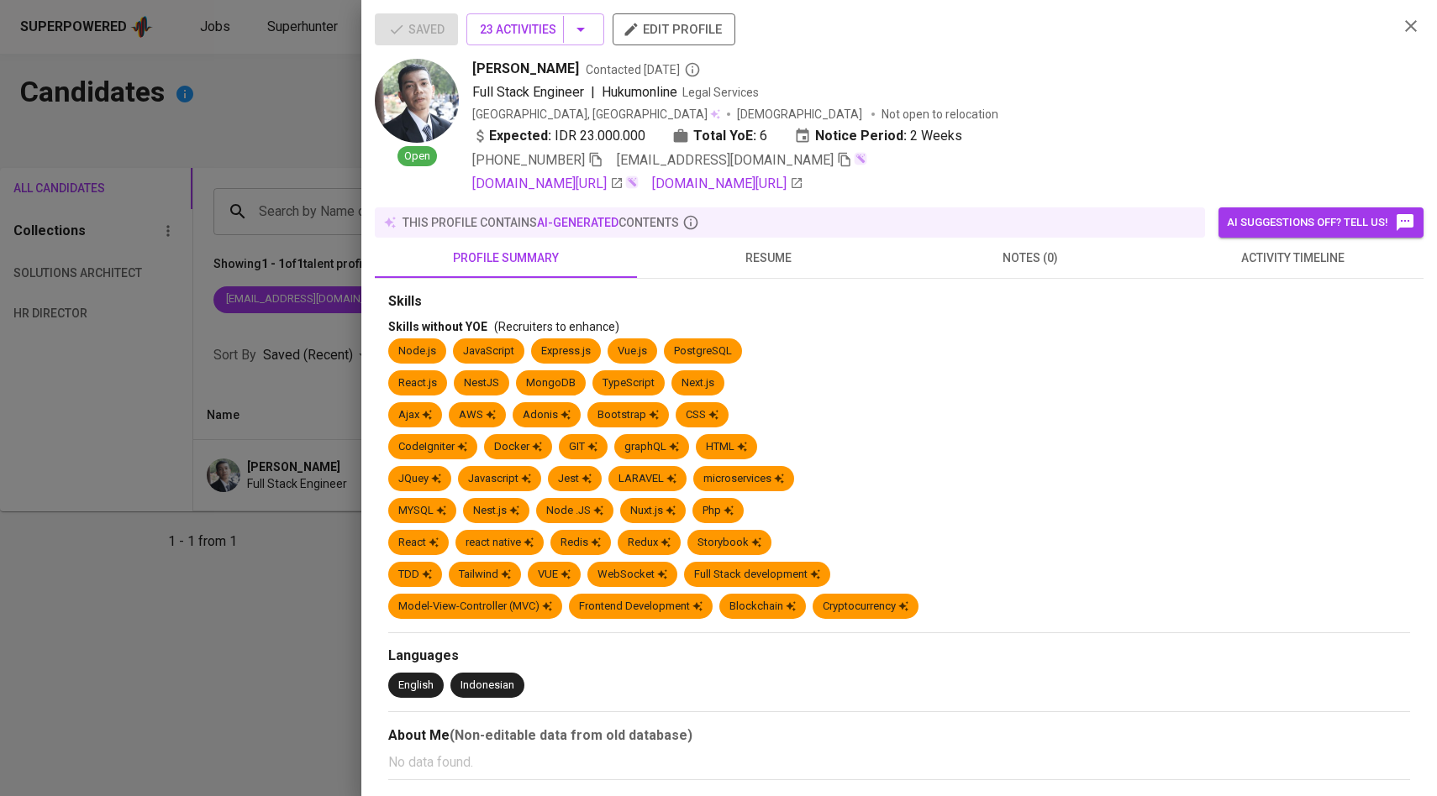
click at [1333, 255] on span "activity timeline" at bounding box center [1292, 258] width 242 height 21
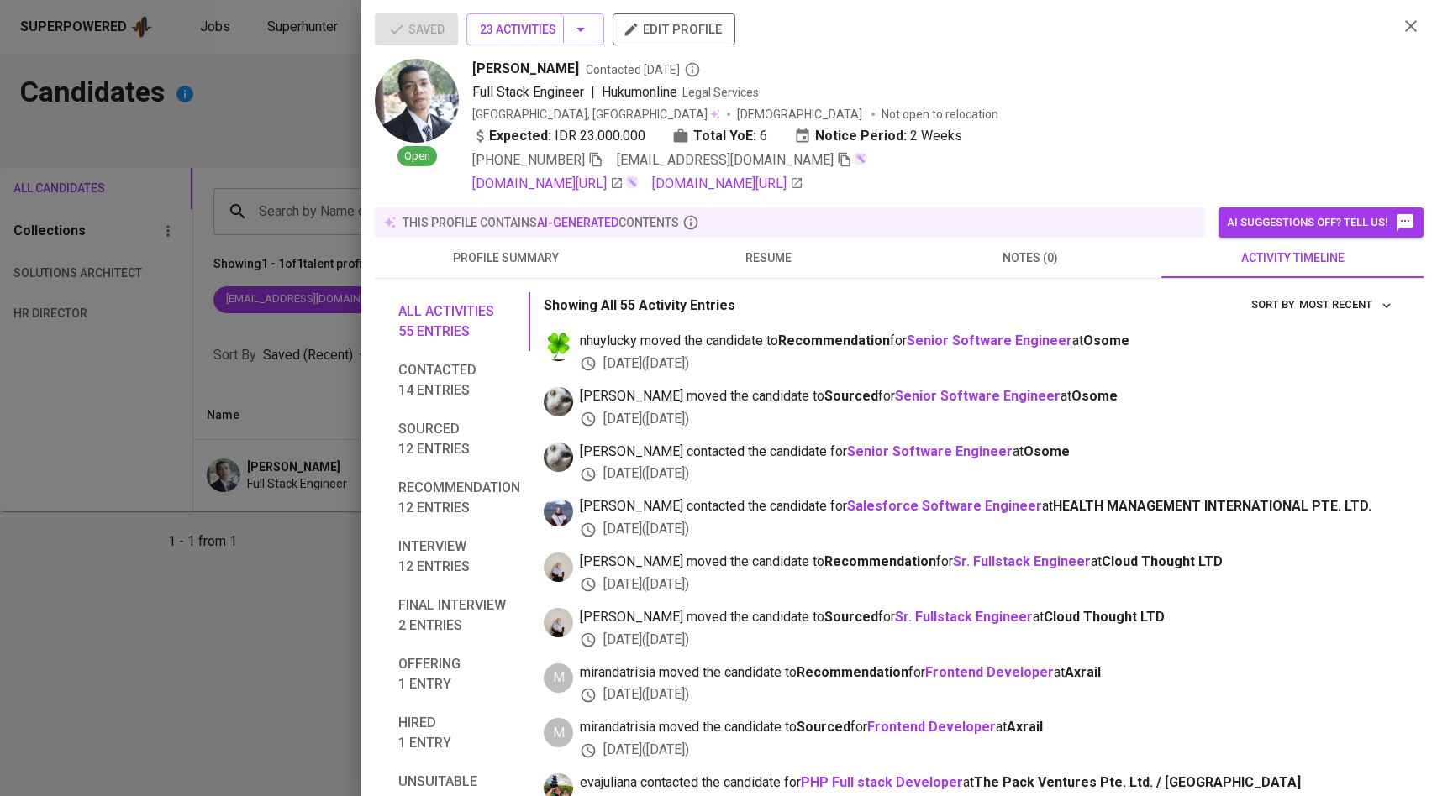
click at [591, 336] on span "nhuylucky moved the candidate to Recommendation for Senior Software Engineer at…" at bounding box center [988, 341] width 817 height 19
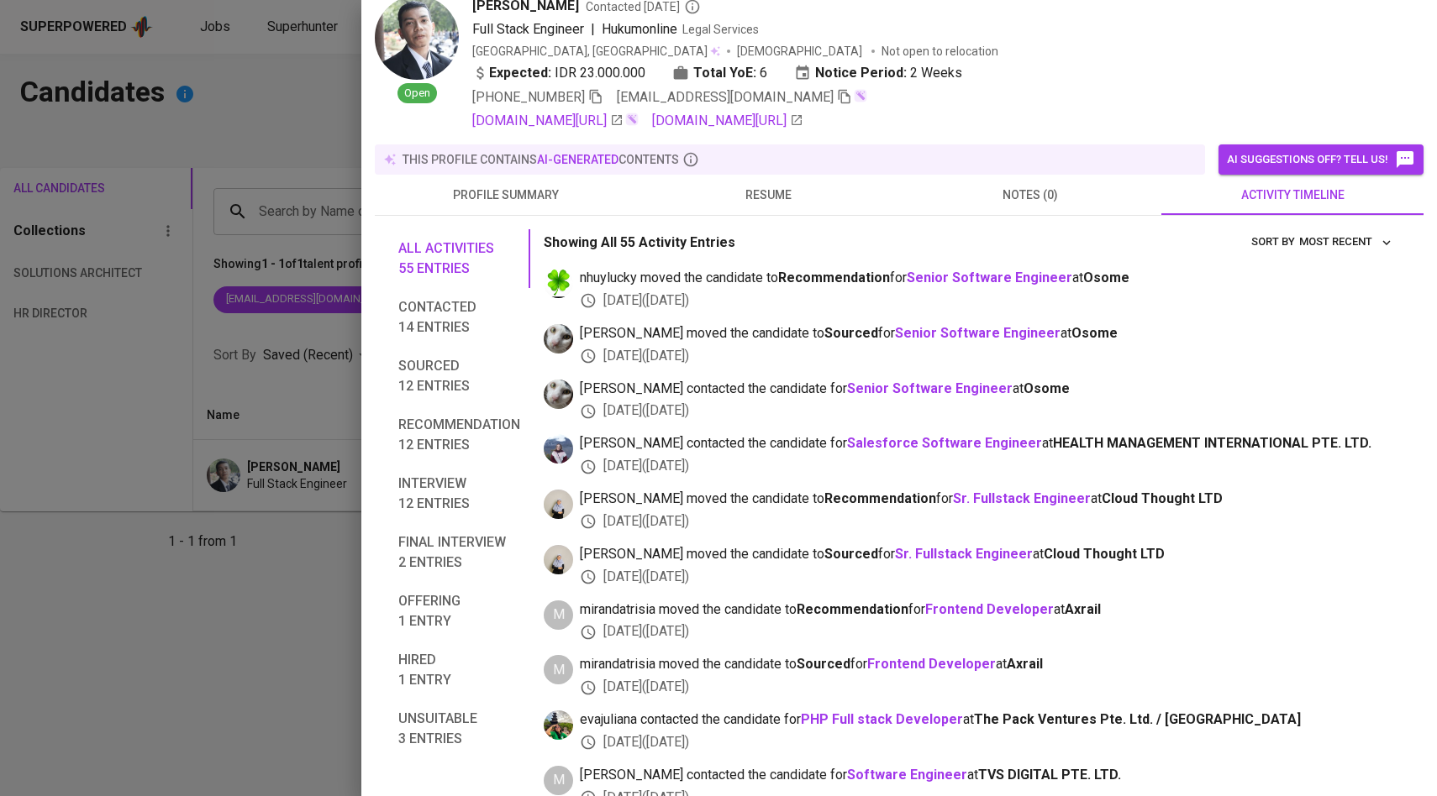
click at [210, 413] on div at bounding box center [718, 398] width 1437 height 796
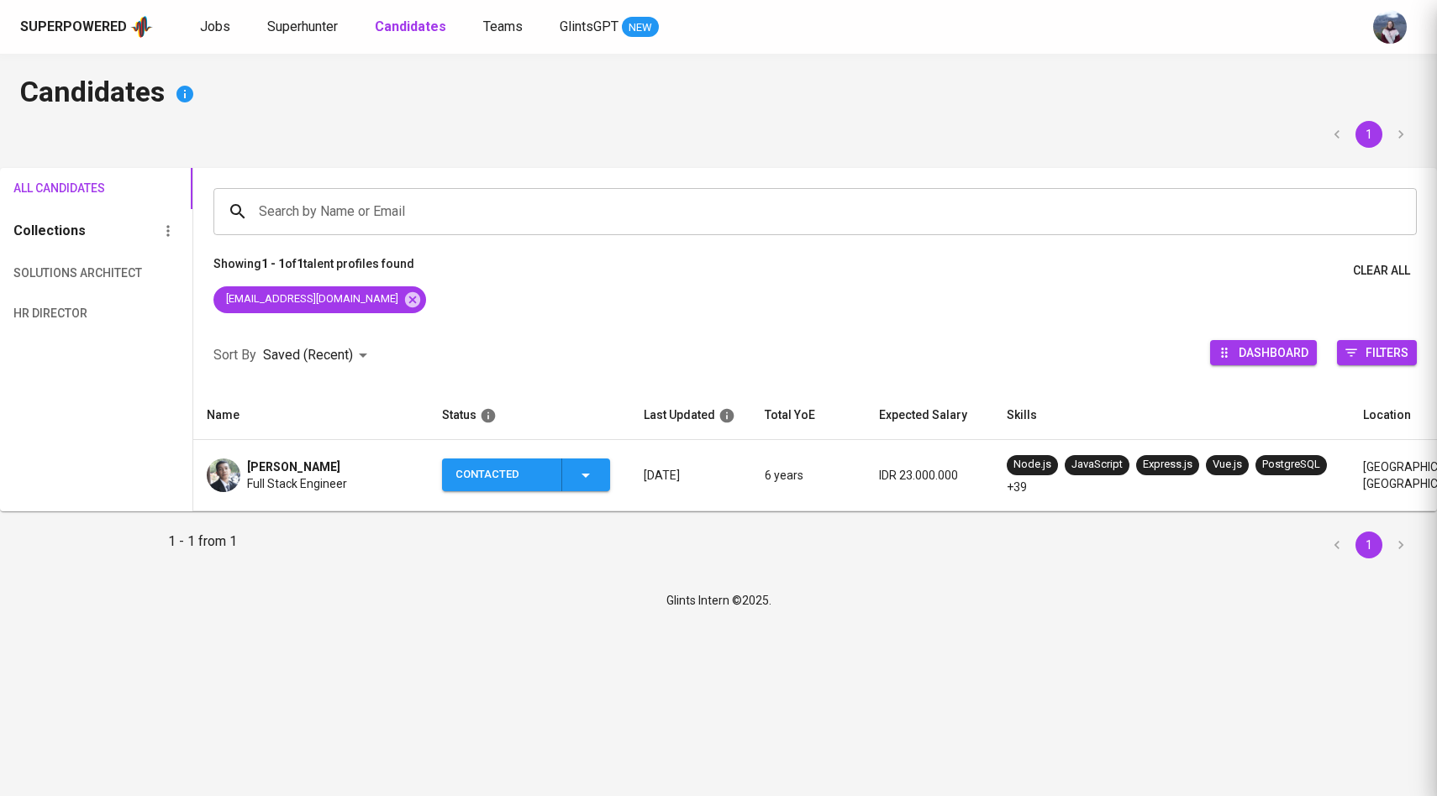
scroll to position [0, 0]
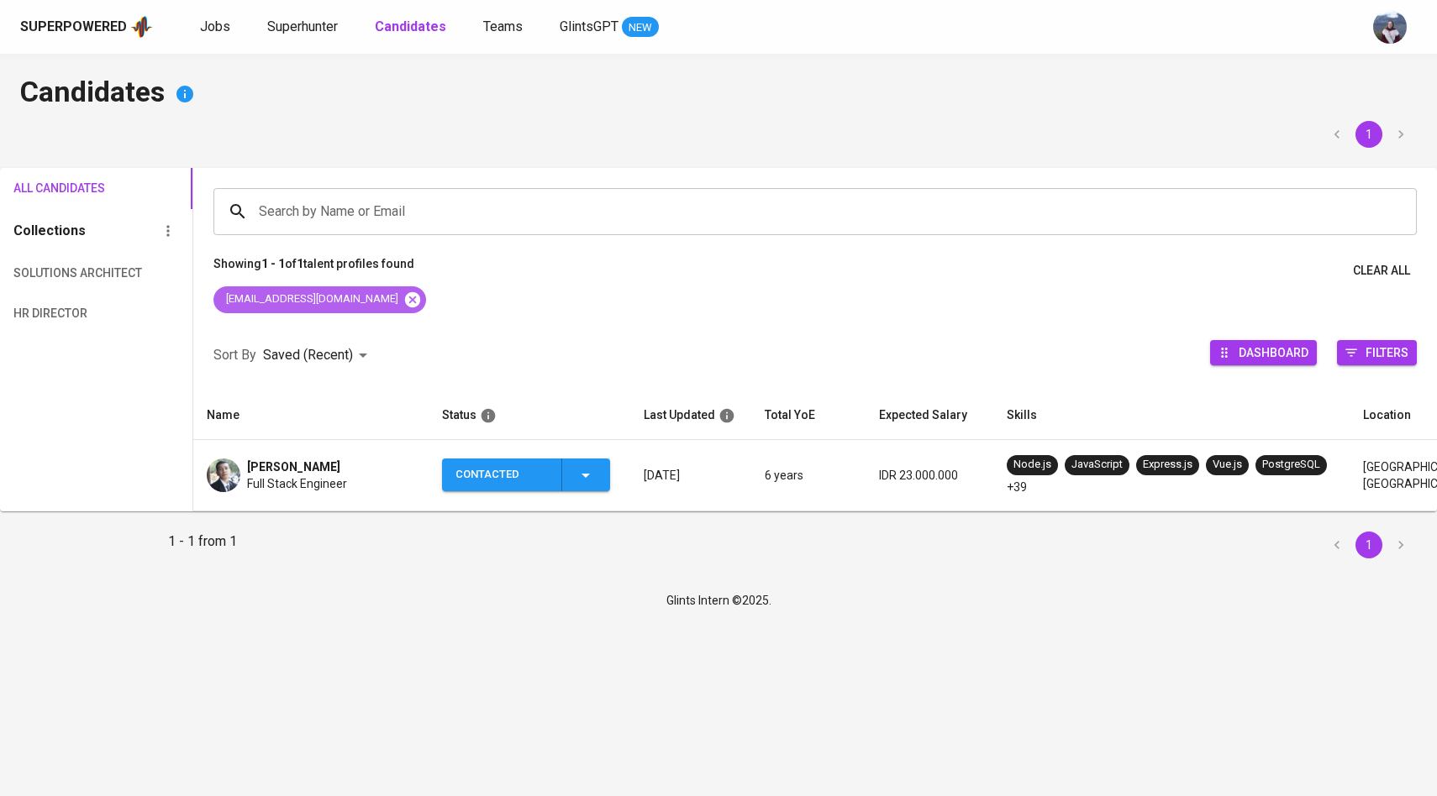
click at [403, 301] on icon at bounding box center [412, 300] width 18 height 18
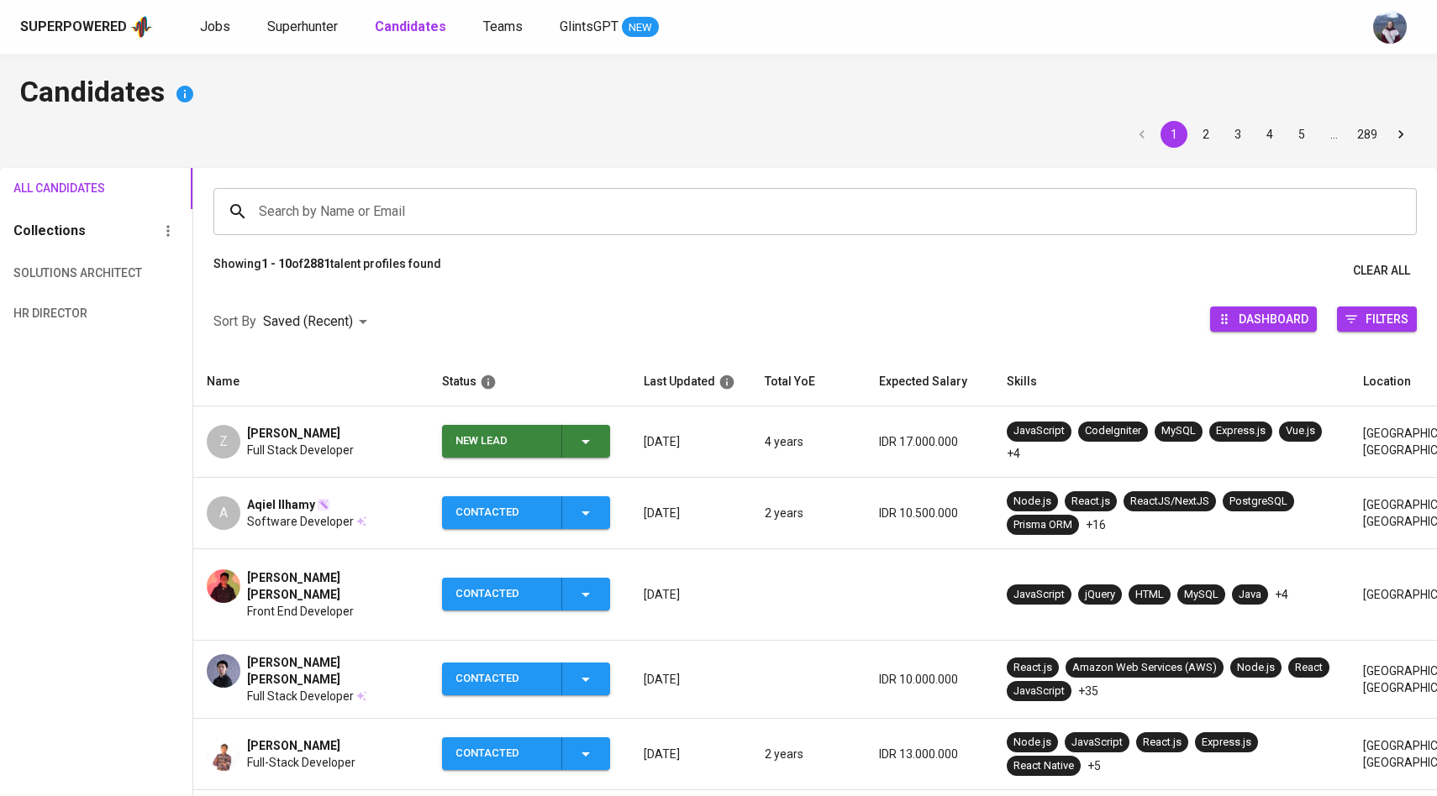
scroll to position [82, 0]
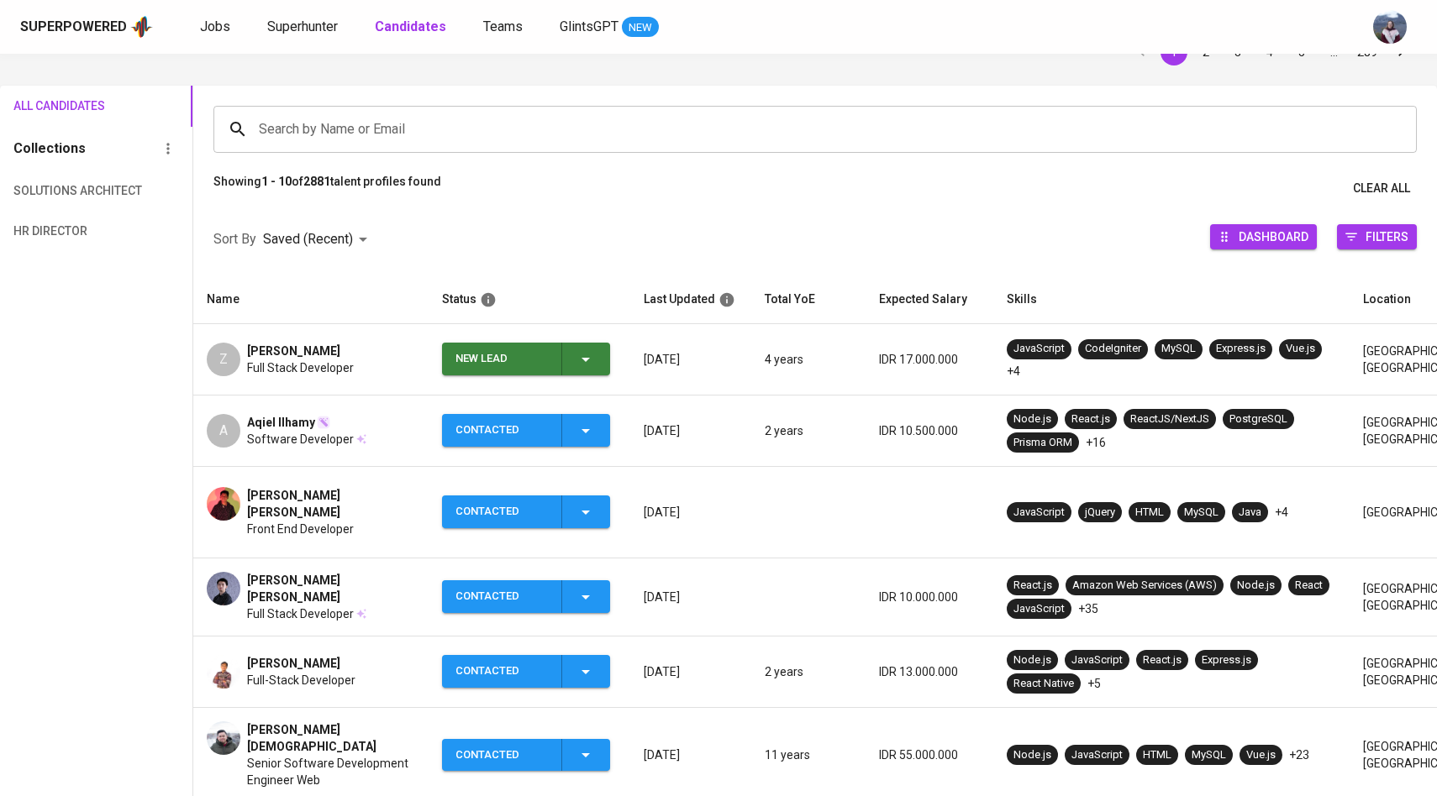
click at [579, 368] on icon "button" at bounding box center [585, 359] width 20 height 20
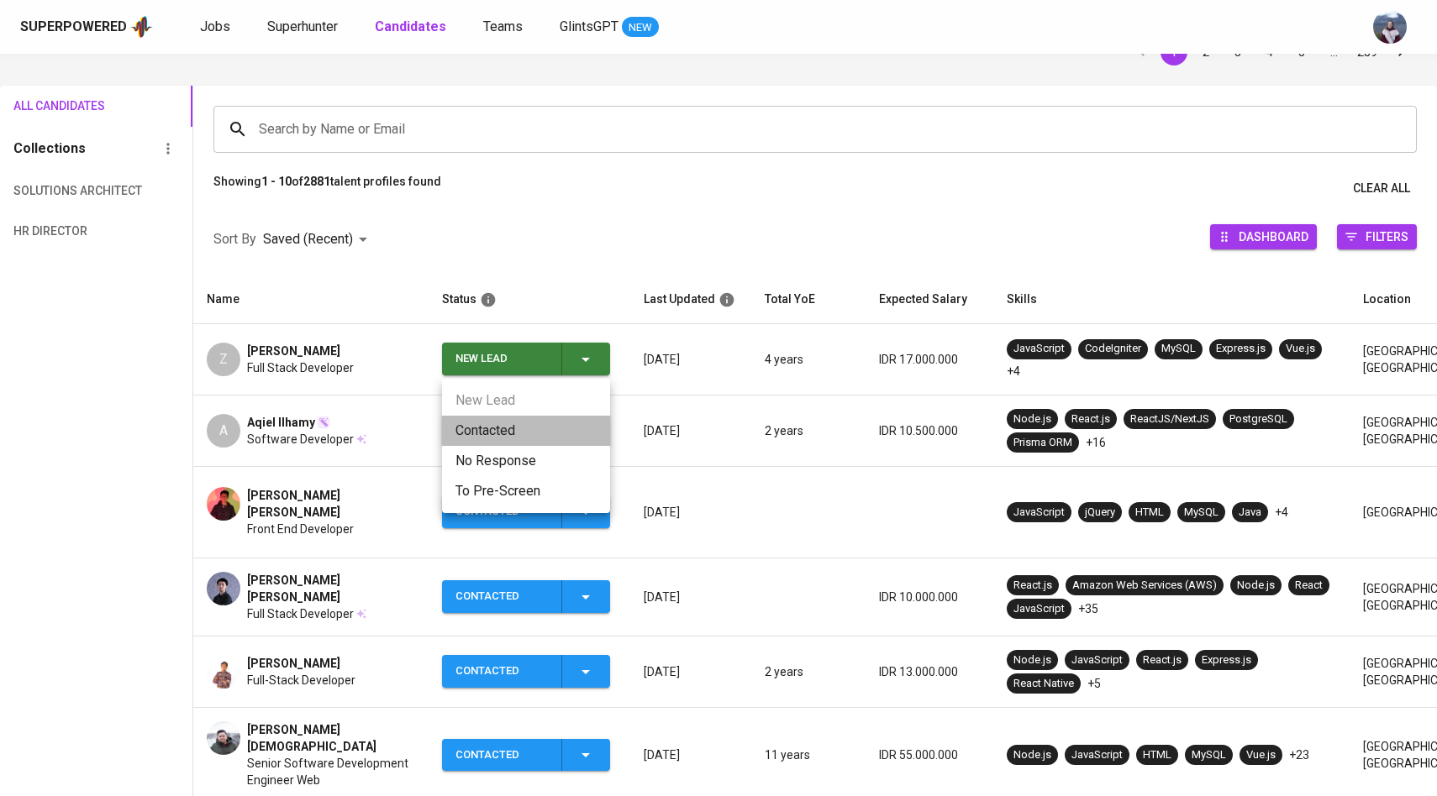
click at [503, 430] on li "Contacted" at bounding box center [526, 431] width 168 height 30
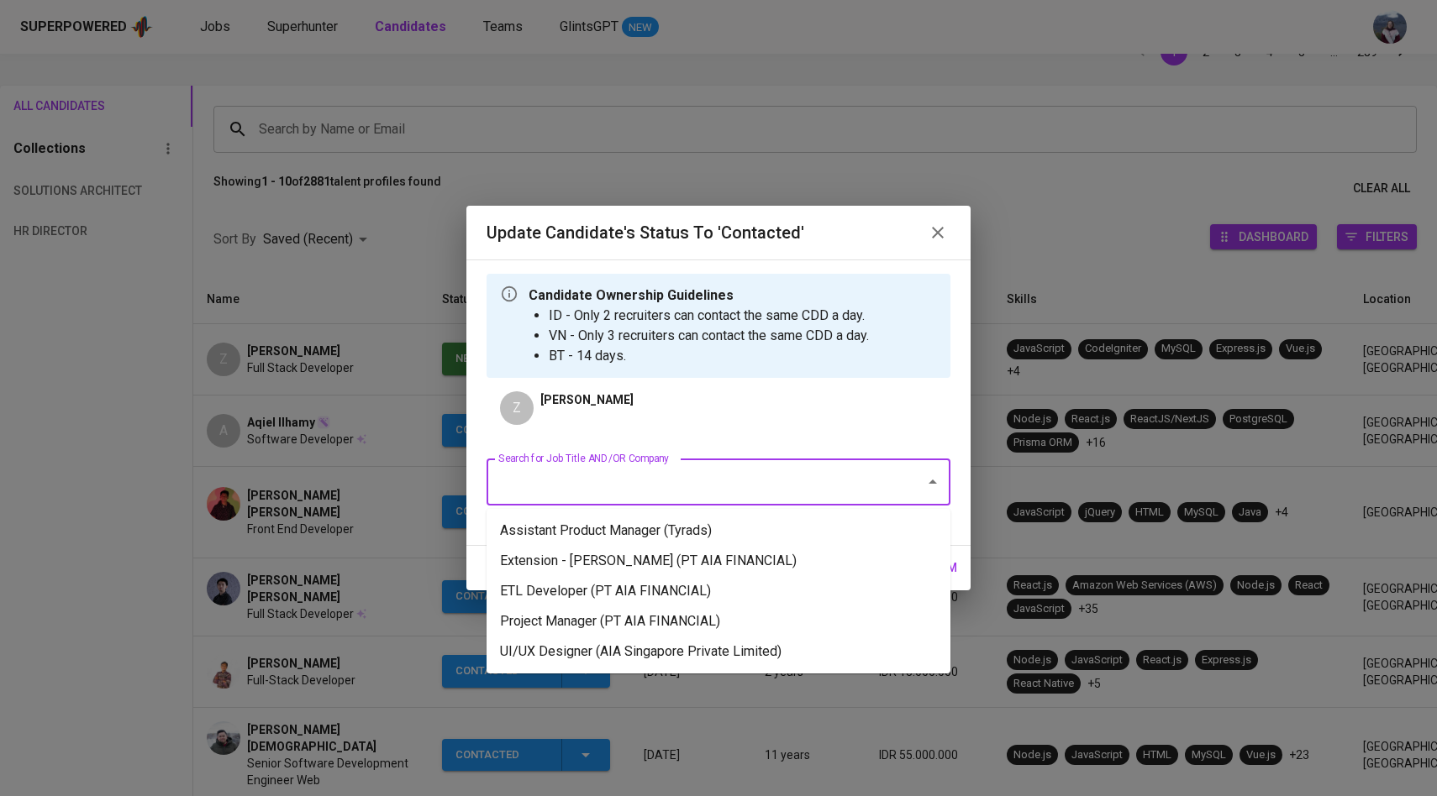
click at [561, 482] on input "Search for Job Title AND/OR Company" at bounding box center [695, 482] width 402 height 32
click at [583, 623] on li "Project Manager (PT AIA FINANCIAL)" at bounding box center [718, 622] width 464 height 30
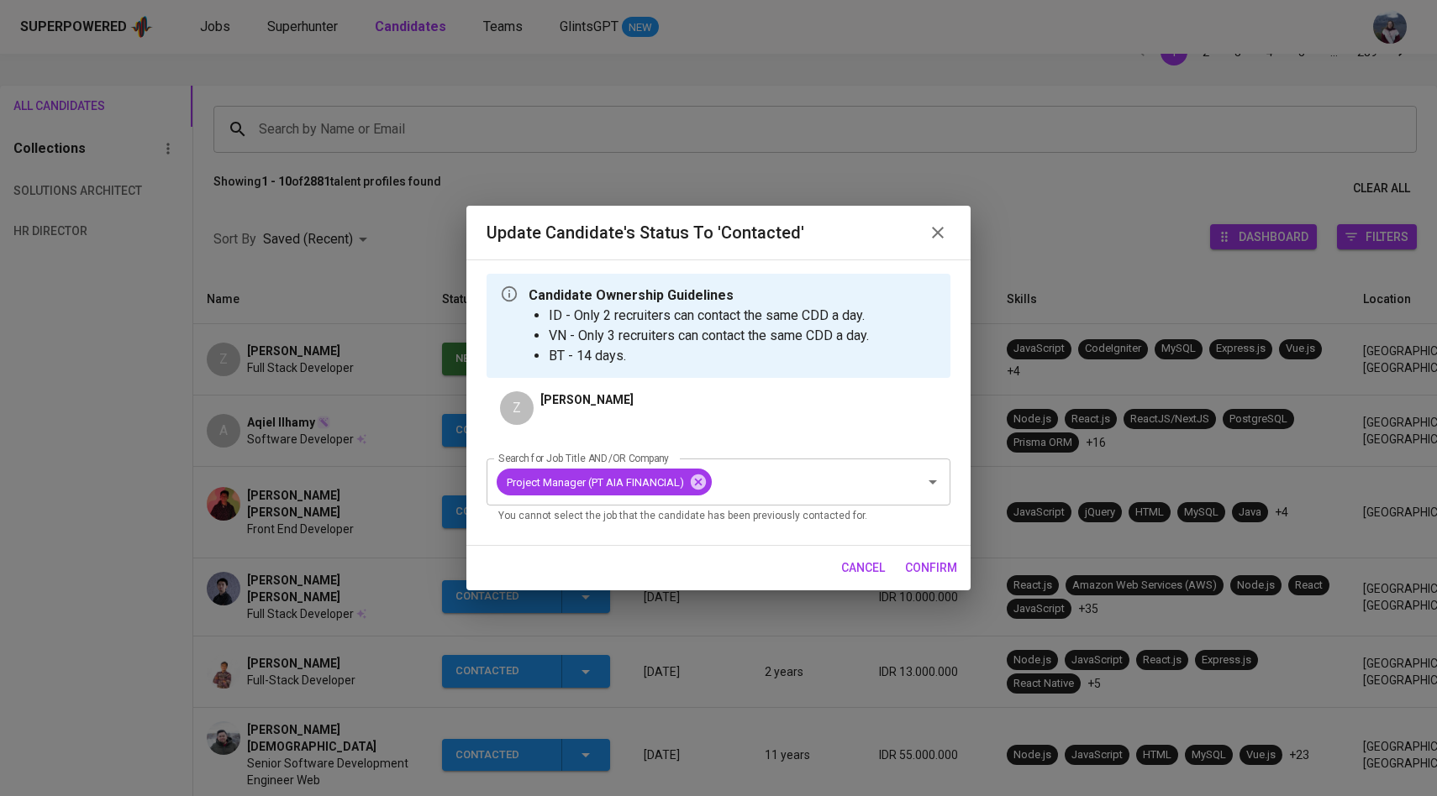
click at [910, 562] on span "confirm" at bounding box center [931, 568] width 52 height 21
